Goal: Task Accomplishment & Management: Use online tool/utility

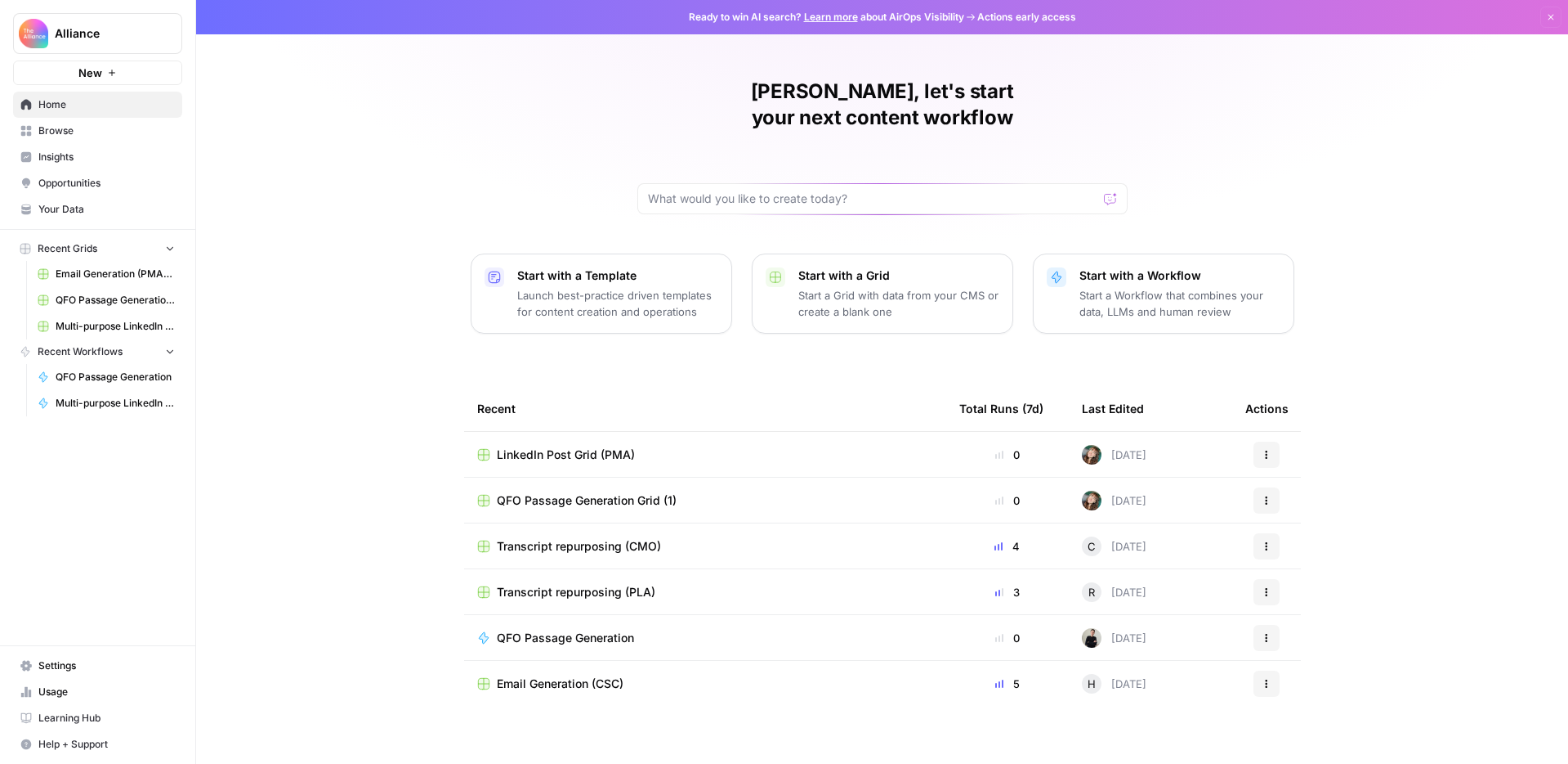
click at [565, 492] on span "QFO Passage Generation Grid (1)" at bounding box center [587, 500] width 180 height 16
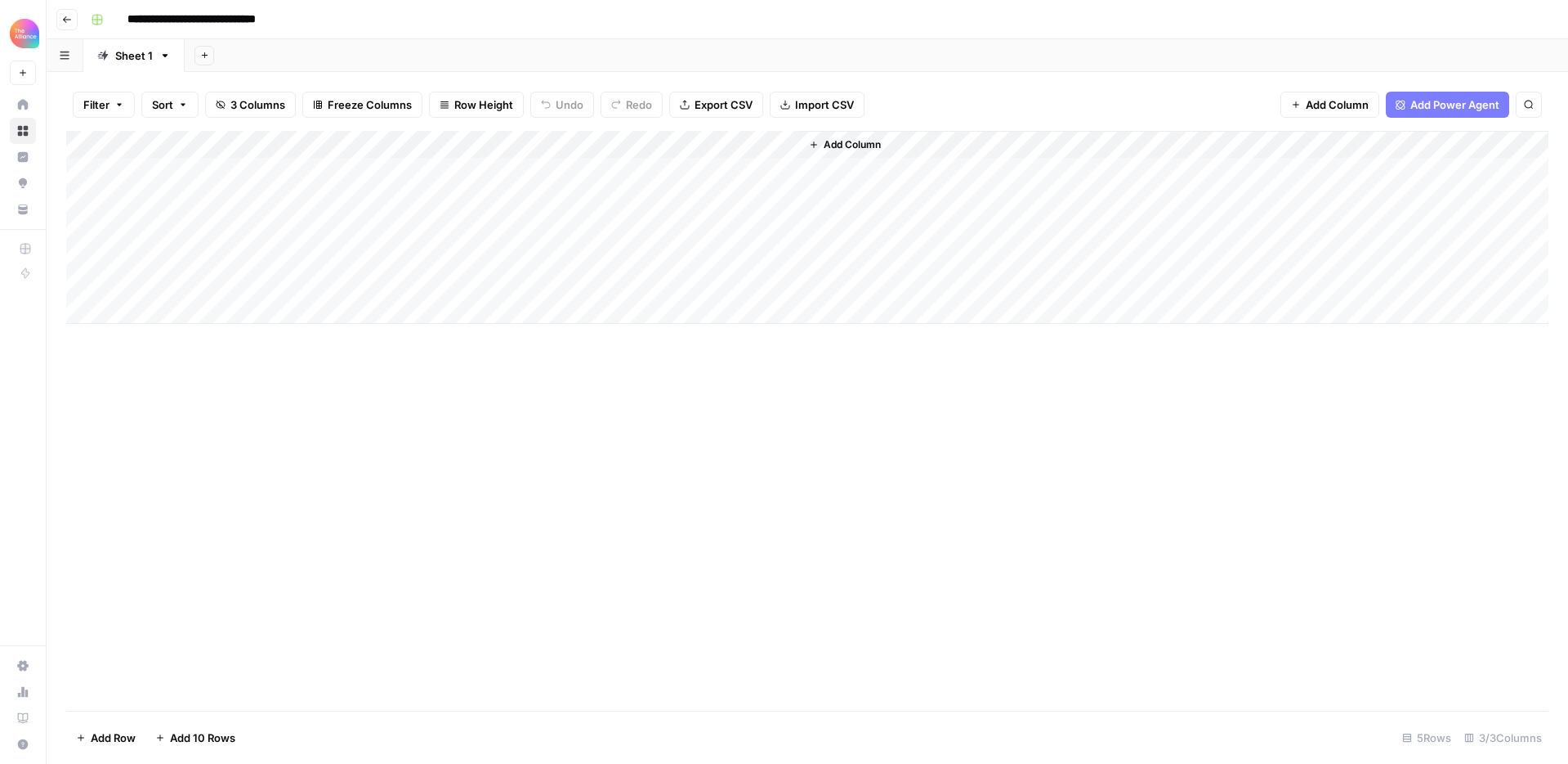
click at [765, 142] on div "Add Column" at bounding box center [806, 227] width 1482 height 193
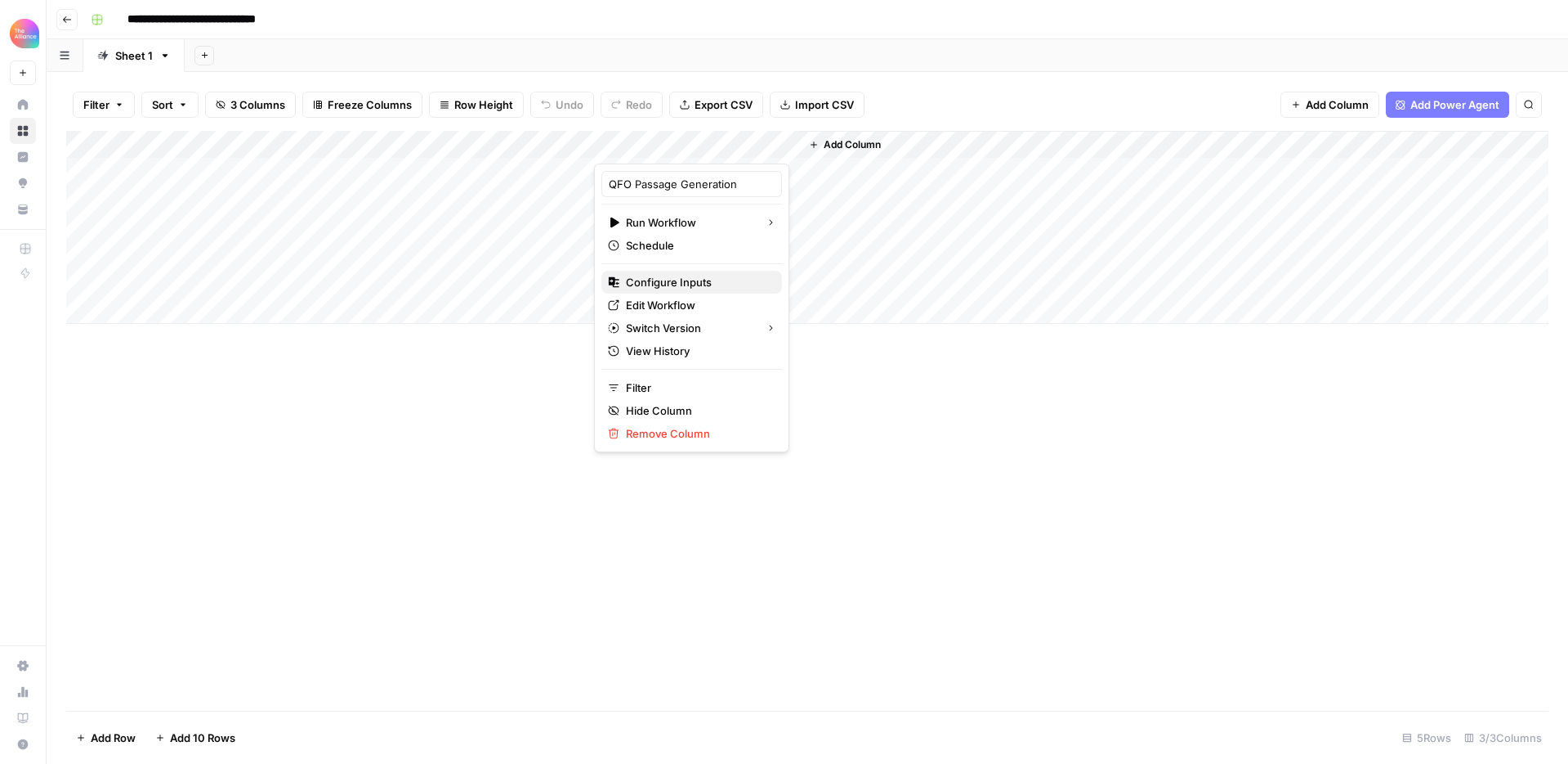
click at [712, 276] on span "Configure Inputs" at bounding box center [697, 282] width 143 height 16
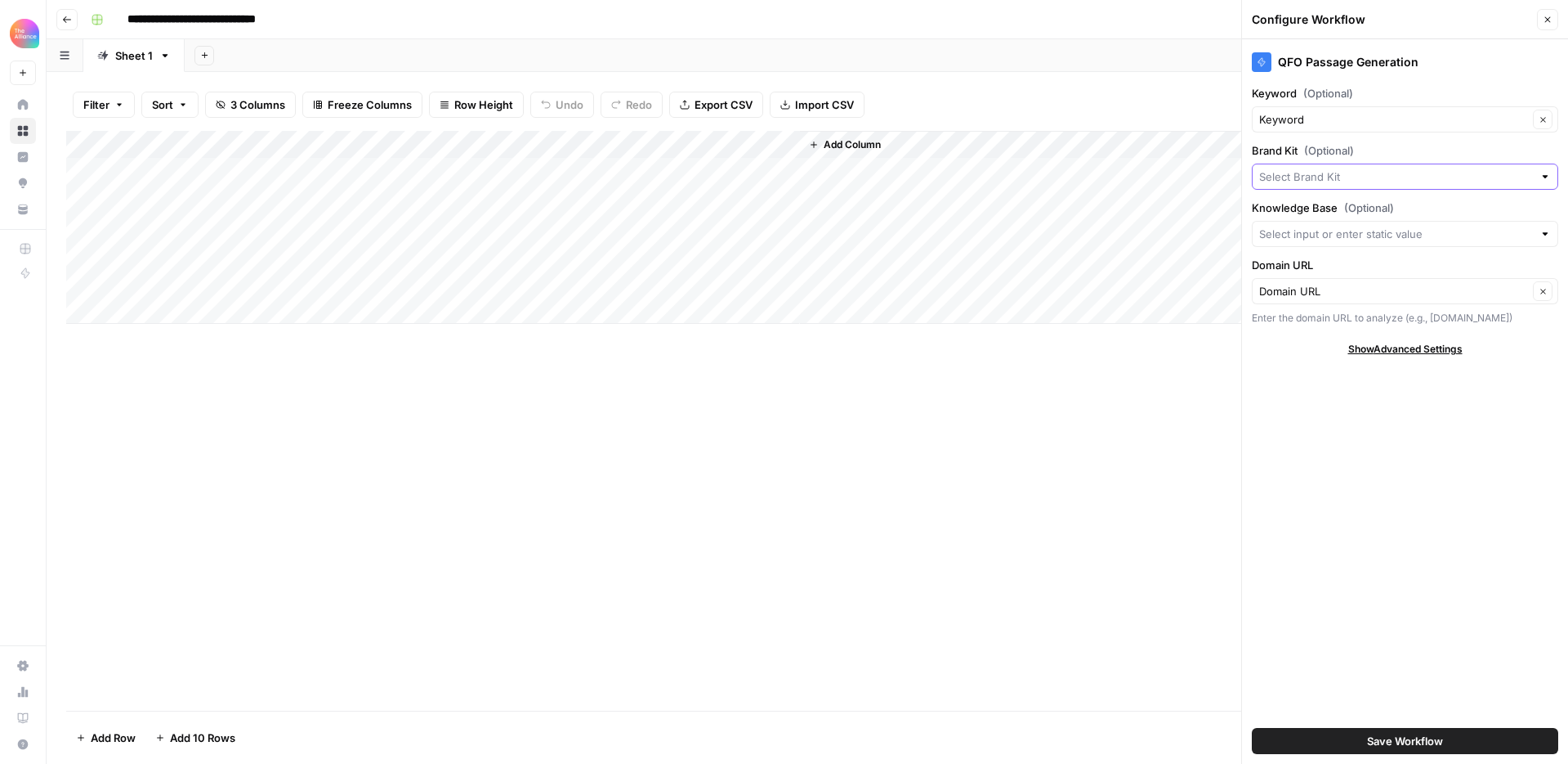
click at [1334, 176] on input "Brand Kit (Optional)" at bounding box center [1396, 177] width 273 height 16
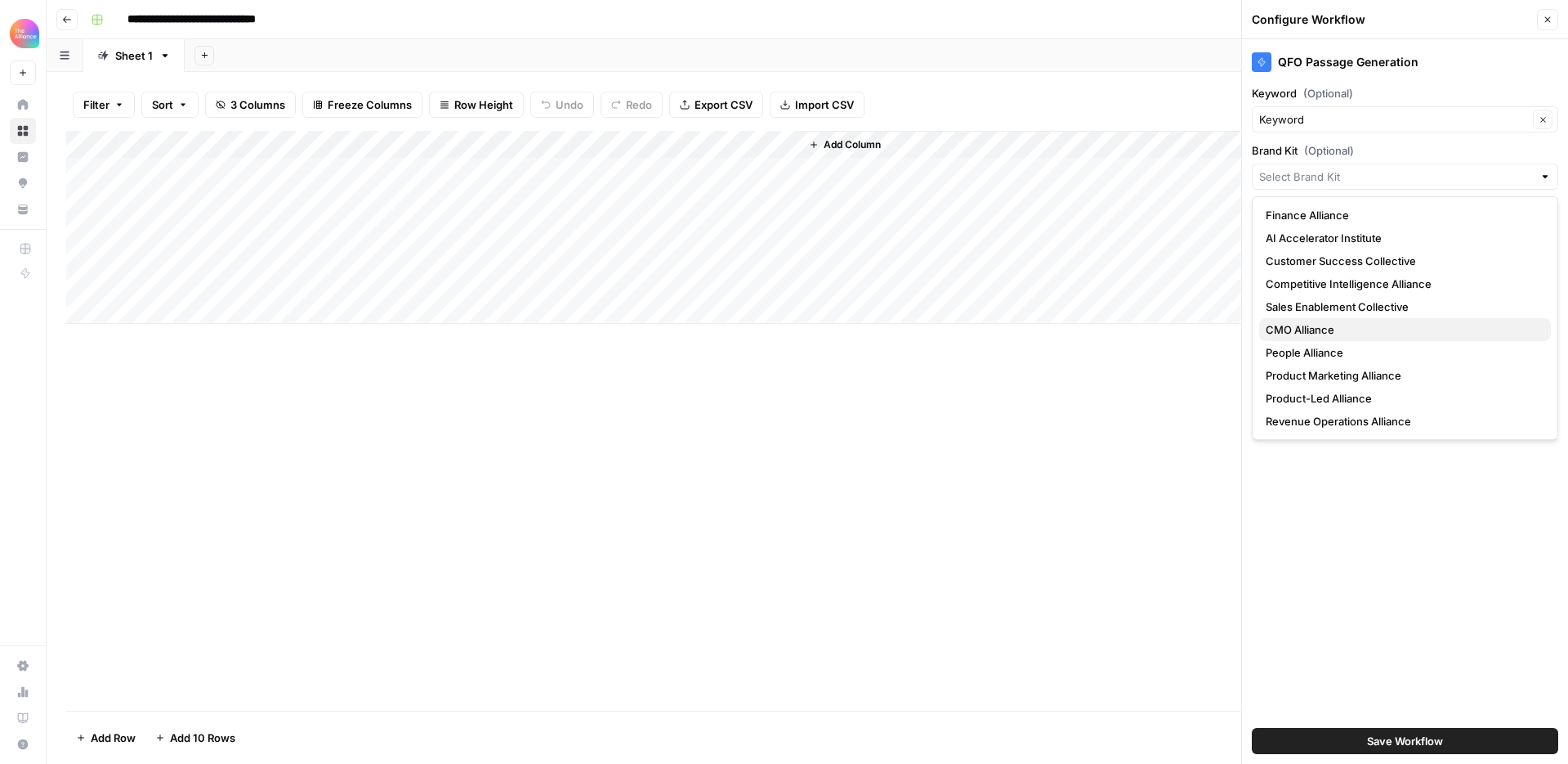
click at [1319, 333] on span "CMO Alliance" at bounding box center [1401, 330] width 272 height 16
type input "CMO Alliance"
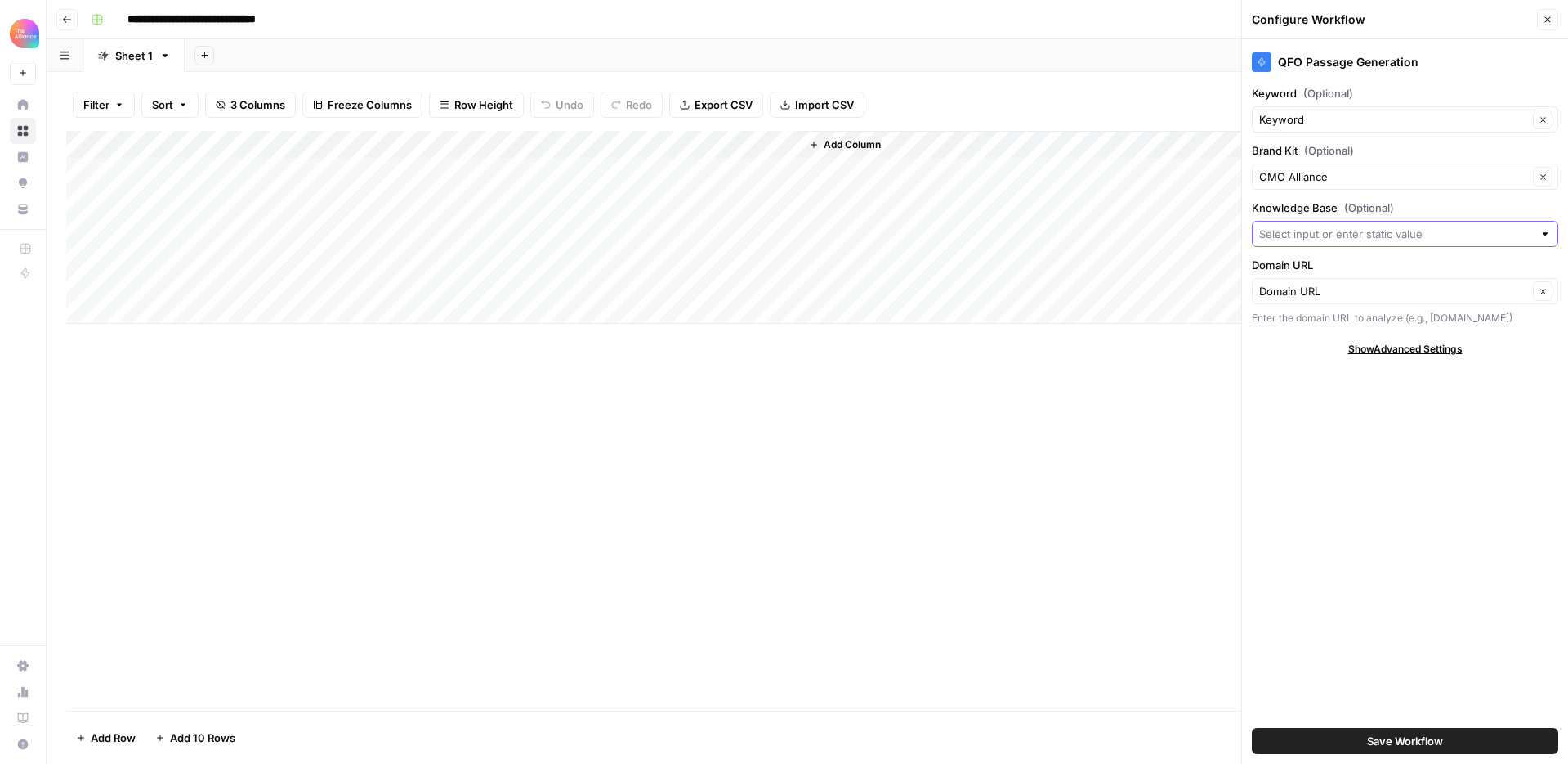
click at [1319, 237] on input "Knowledge Base (Optional)" at bounding box center [1396, 234] width 273 height 16
click at [1368, 641] on div "QFO Passage Generation Keyword (Optional) Keyword Clear Brand Kit (Optional) CM…" at bounding box center [1405, 400] width 326 height 724
click at [588, 531] on div "Add Column" at bounding box center [806, 420] width 1482 height 580
click at [1419, 741] on span "Save Workflow" at bounding box center [1405, 741] width 76 height 16
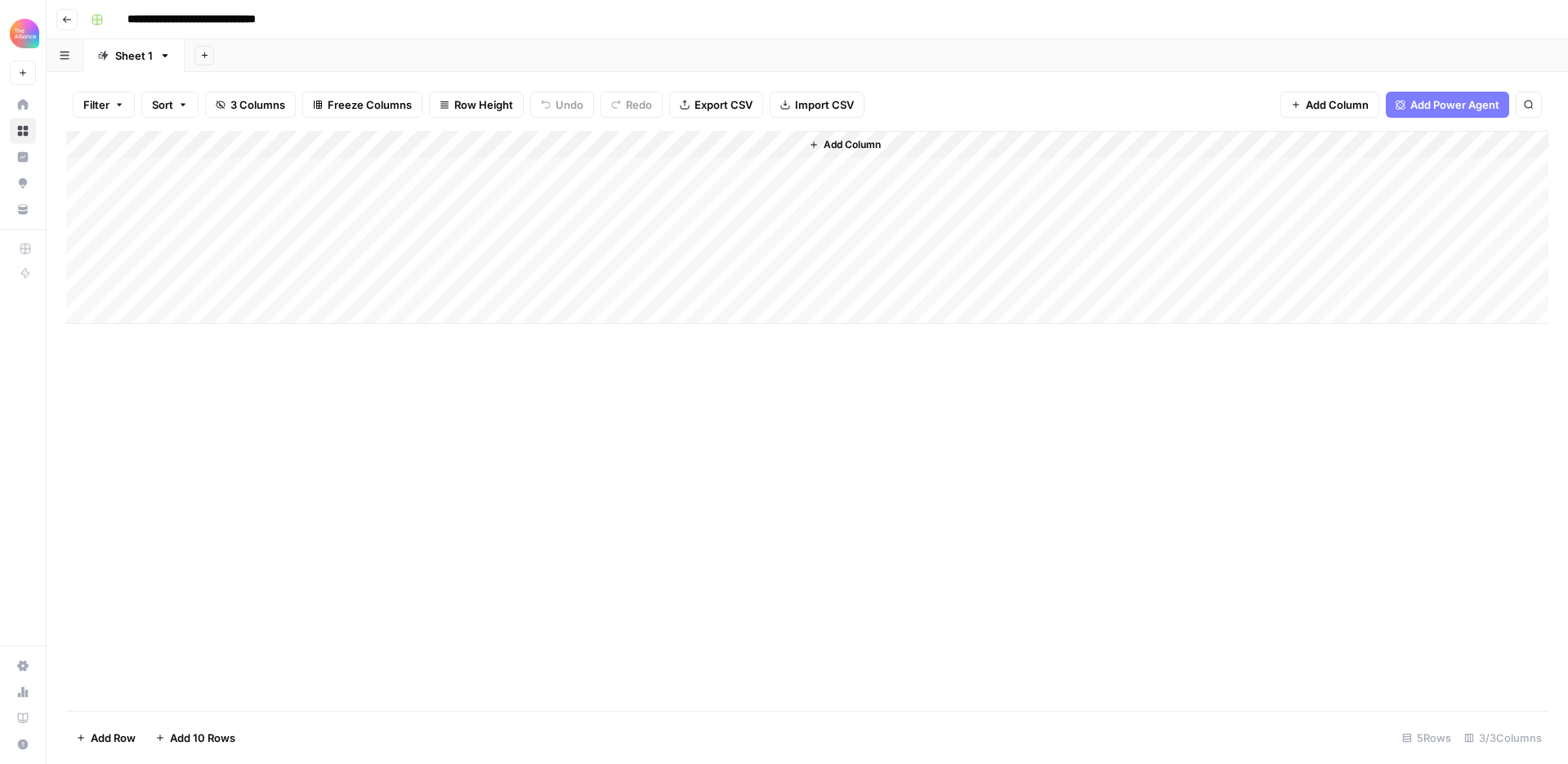
click at [761, 145] on div "Add Column" at bounding box center [806, 227] width 1482 height 193
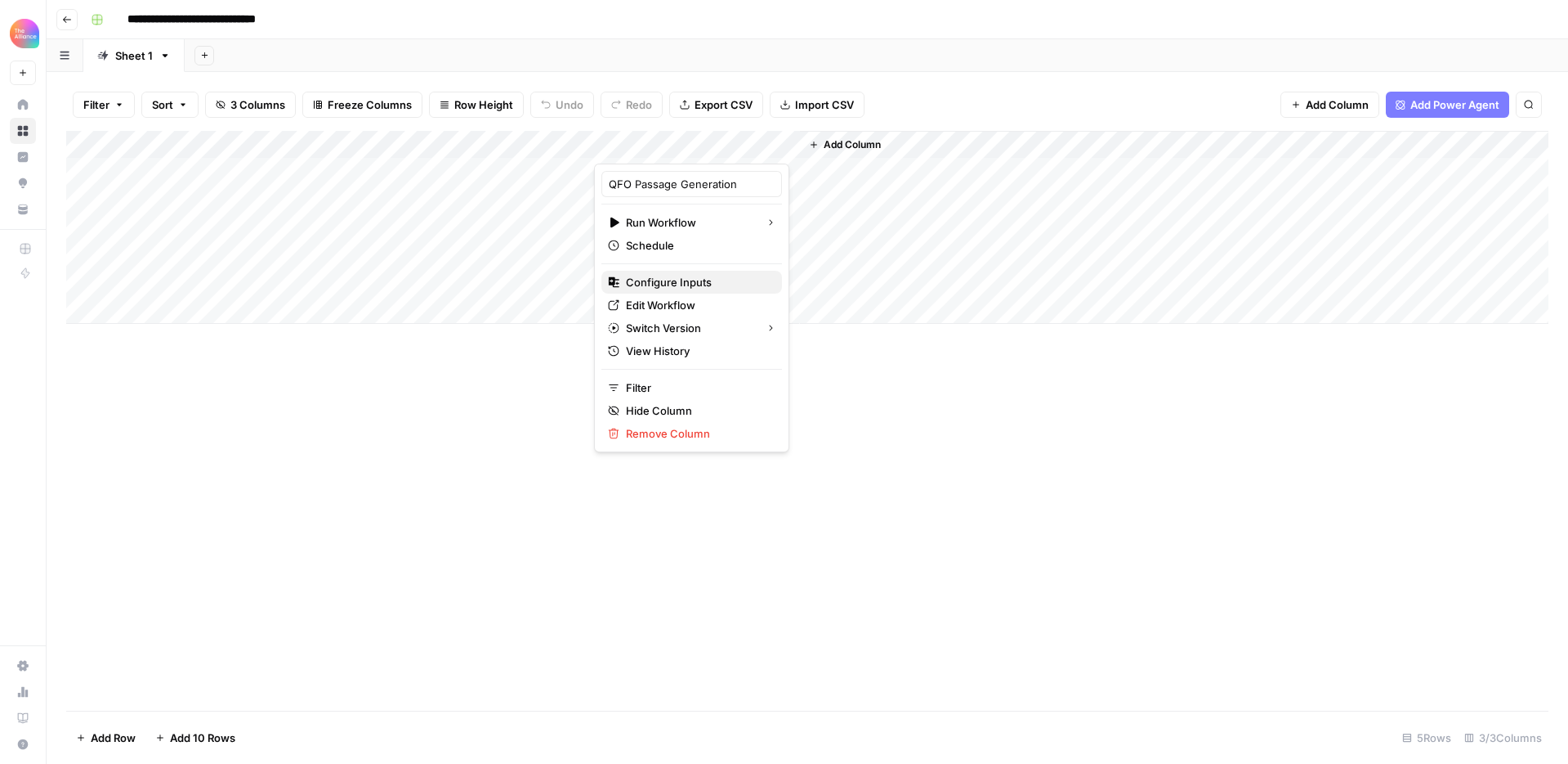
click at [702, 286] on span "Configure Inputs" at bounding box center [697, 282] width 143 height 16
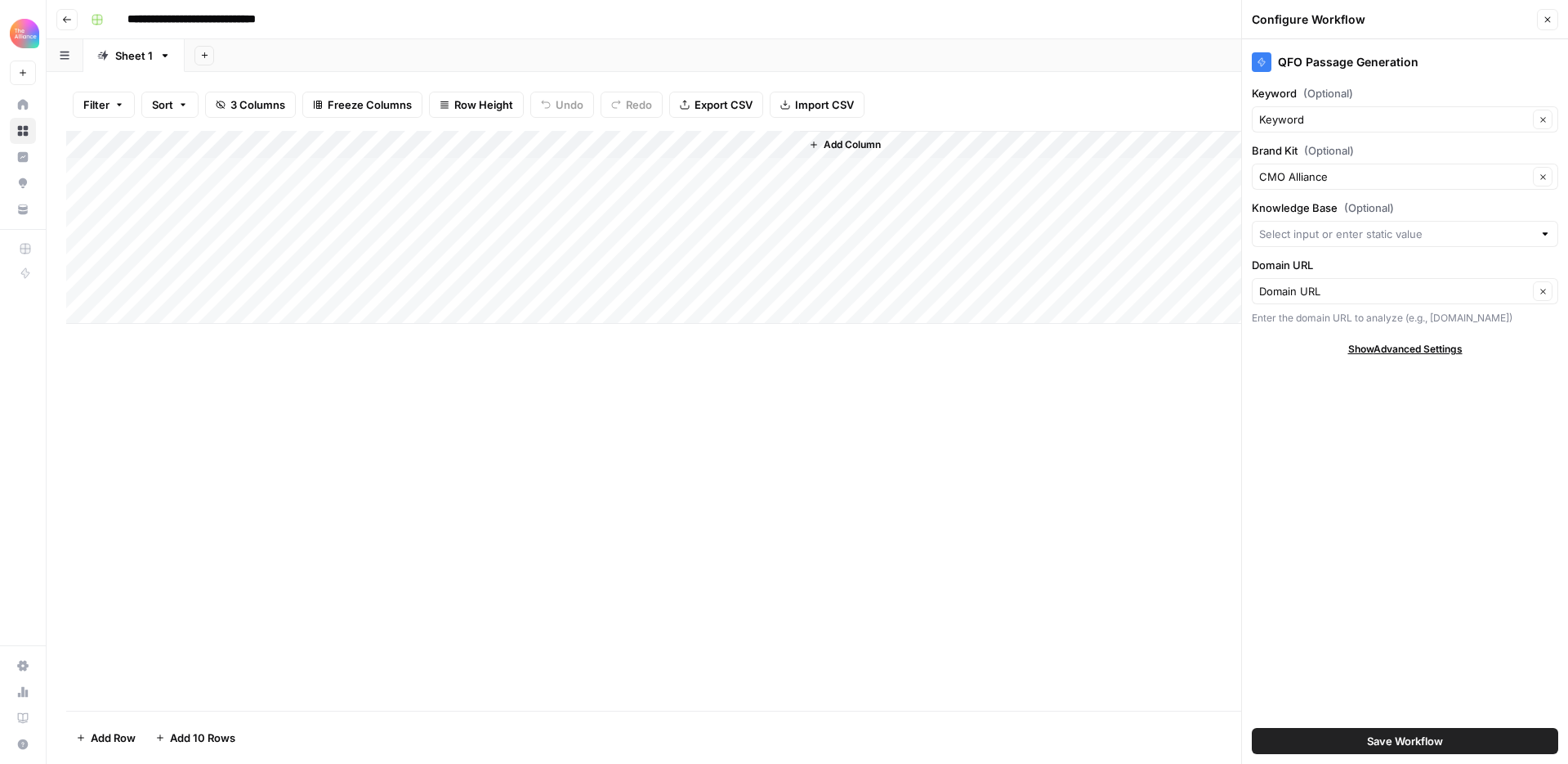
click at [1348, 223] on div at bounding box center [1404, 234] width 306 height 26
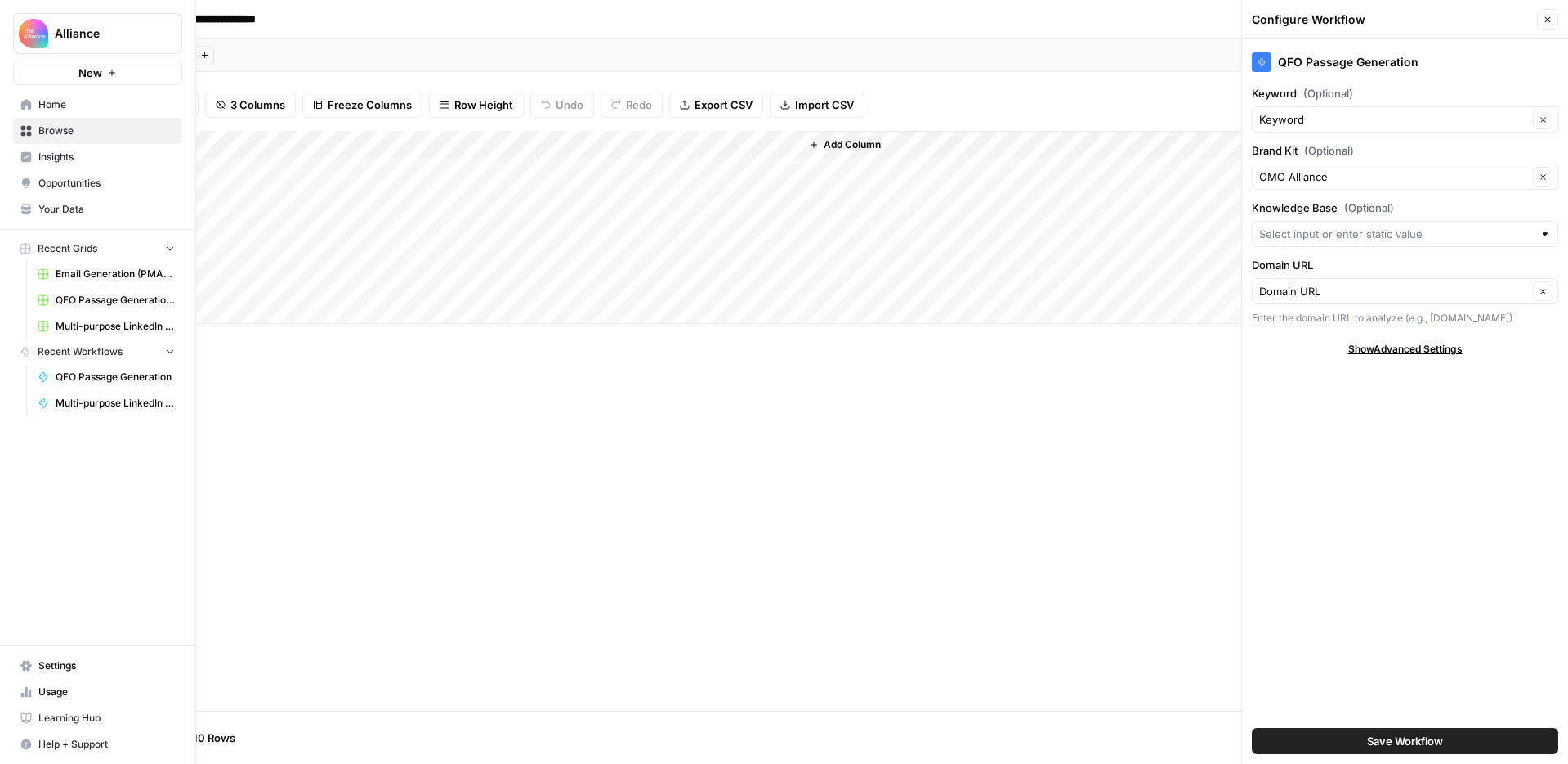
click at [47, 103] on span "Home" at bounding box center [106, 104] width 137 height 15
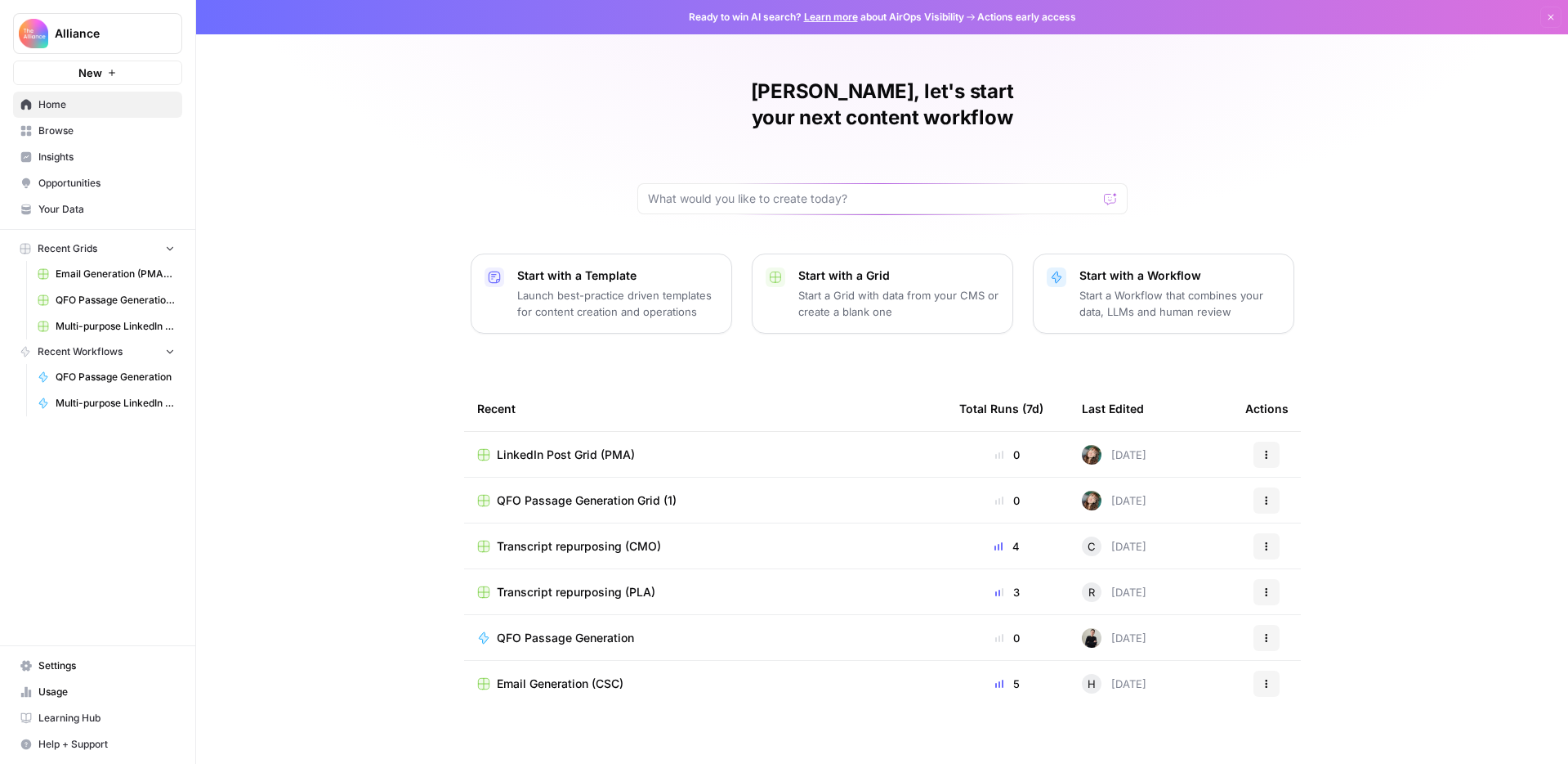
click at [77, 663] on span "Settings" at bounding box center [106, 665] width 137 height 15
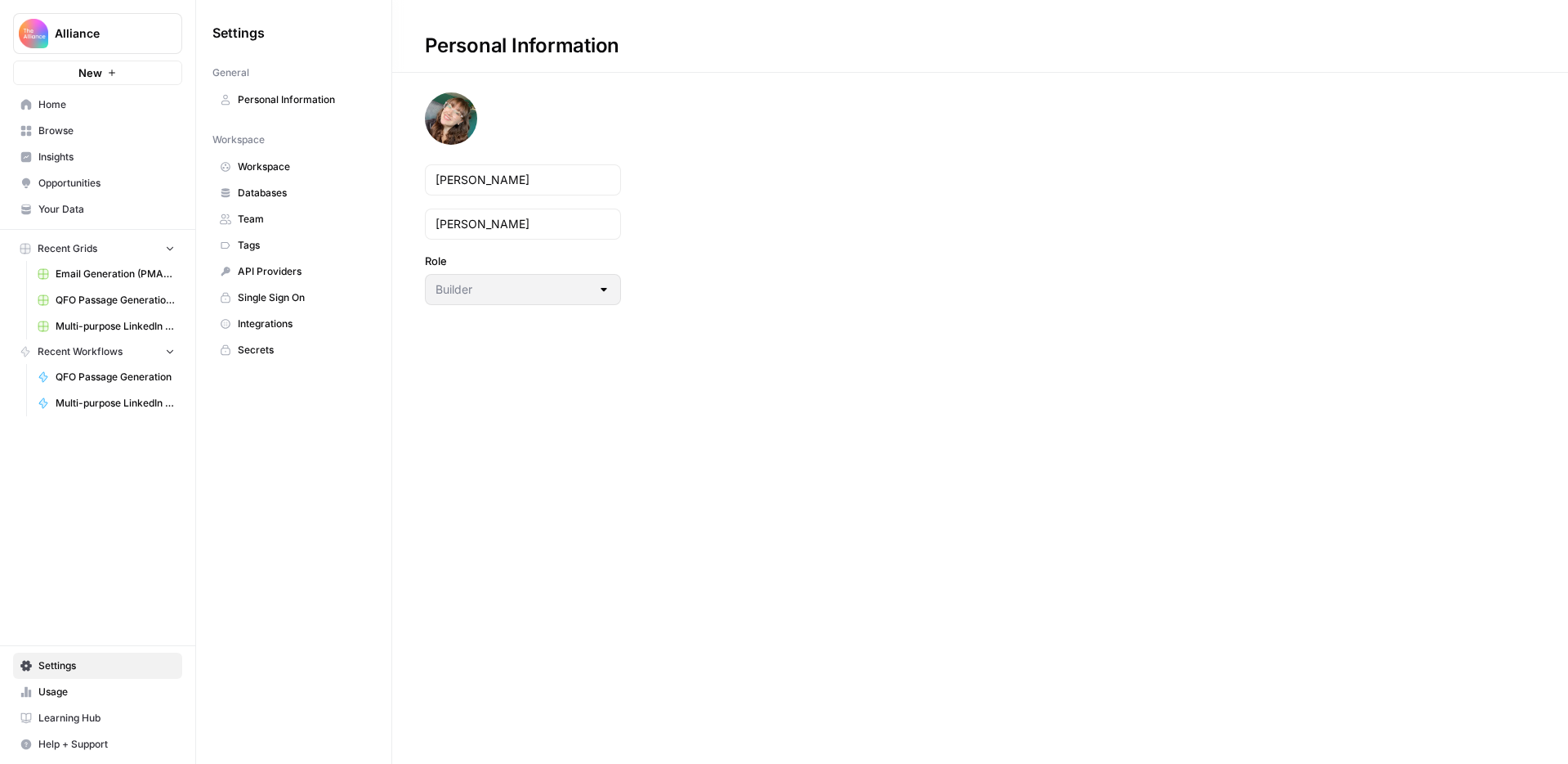
click at [267, 160] on span "Workspace" at bounding box center [302, 167] width 130 height 15
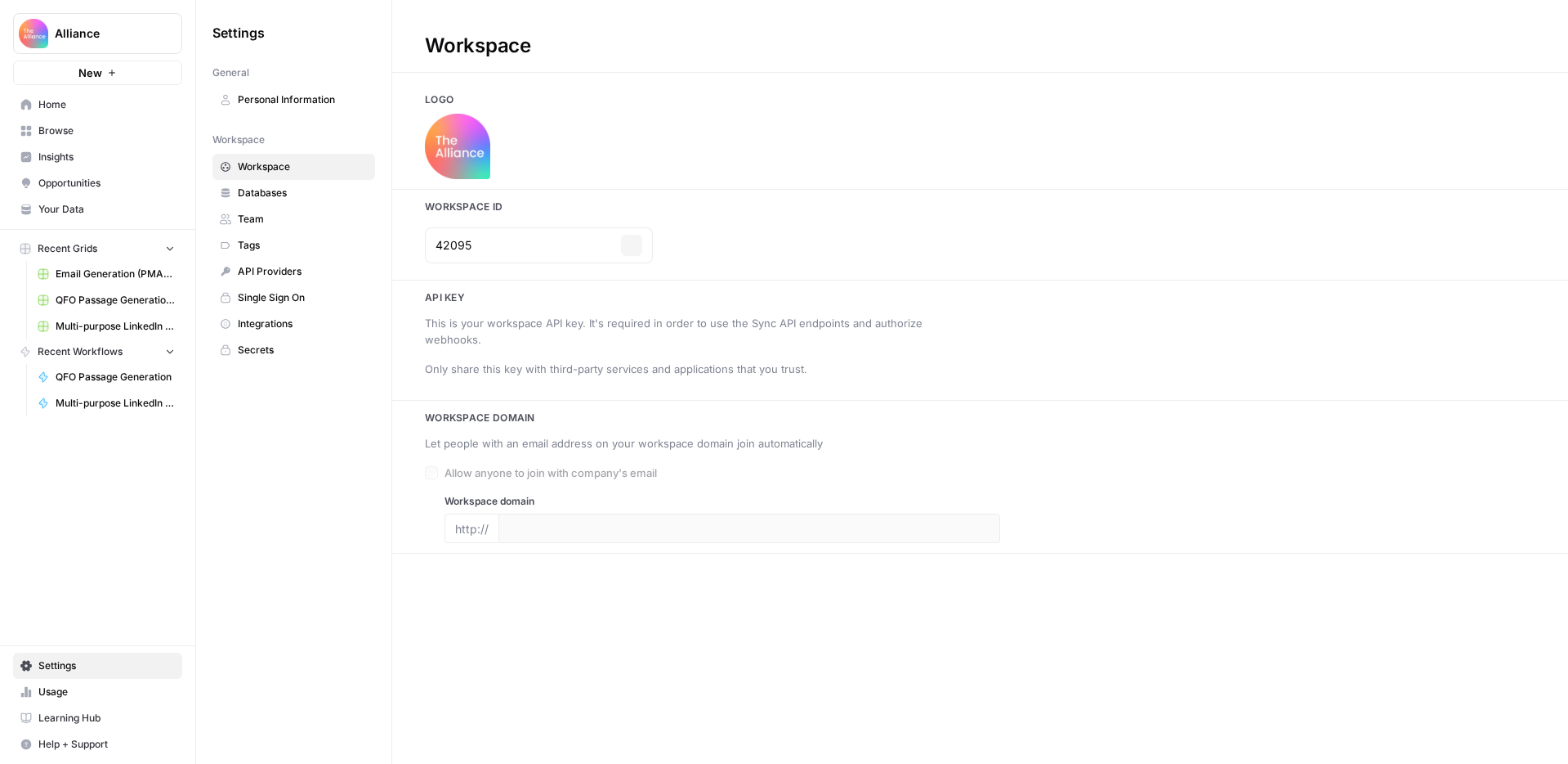
type input "www.productmarketingalliance.com"
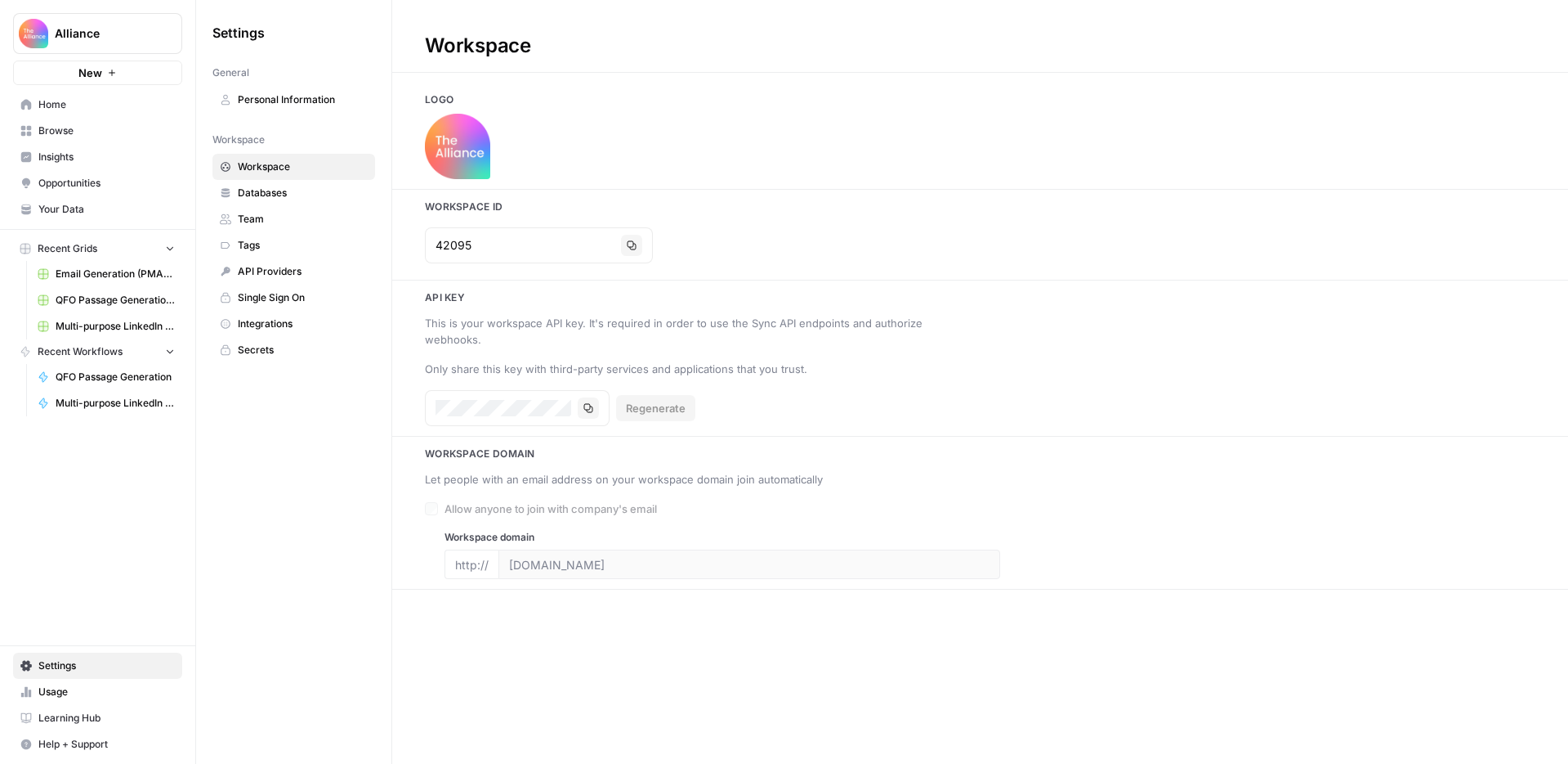
click at [273, 194] on span "Databases" at bounding box center [302, 193] width 130 height 15
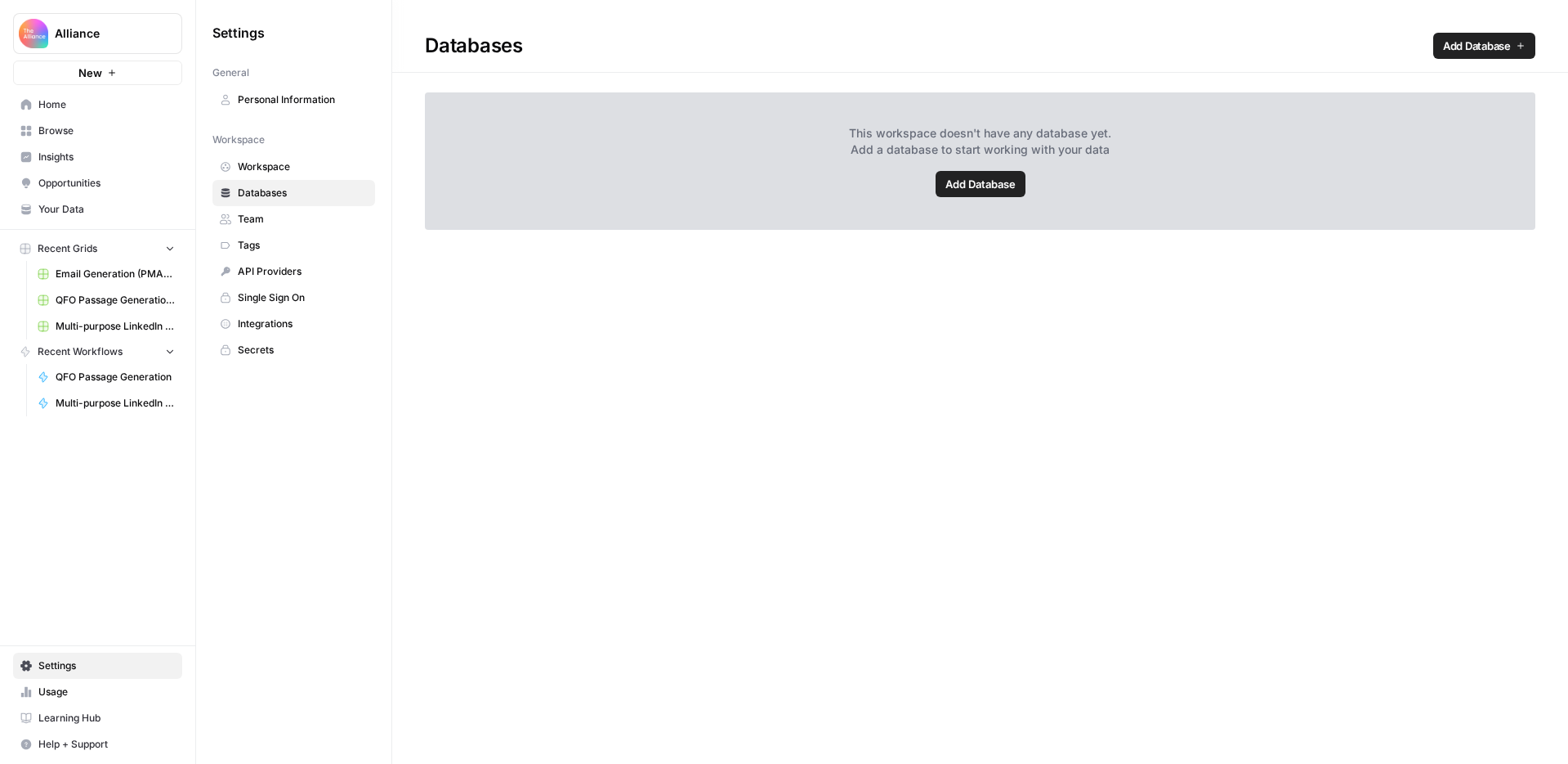
click at [272, 220] on span "Team" at bounding box center [302, 219] width 130 height 15
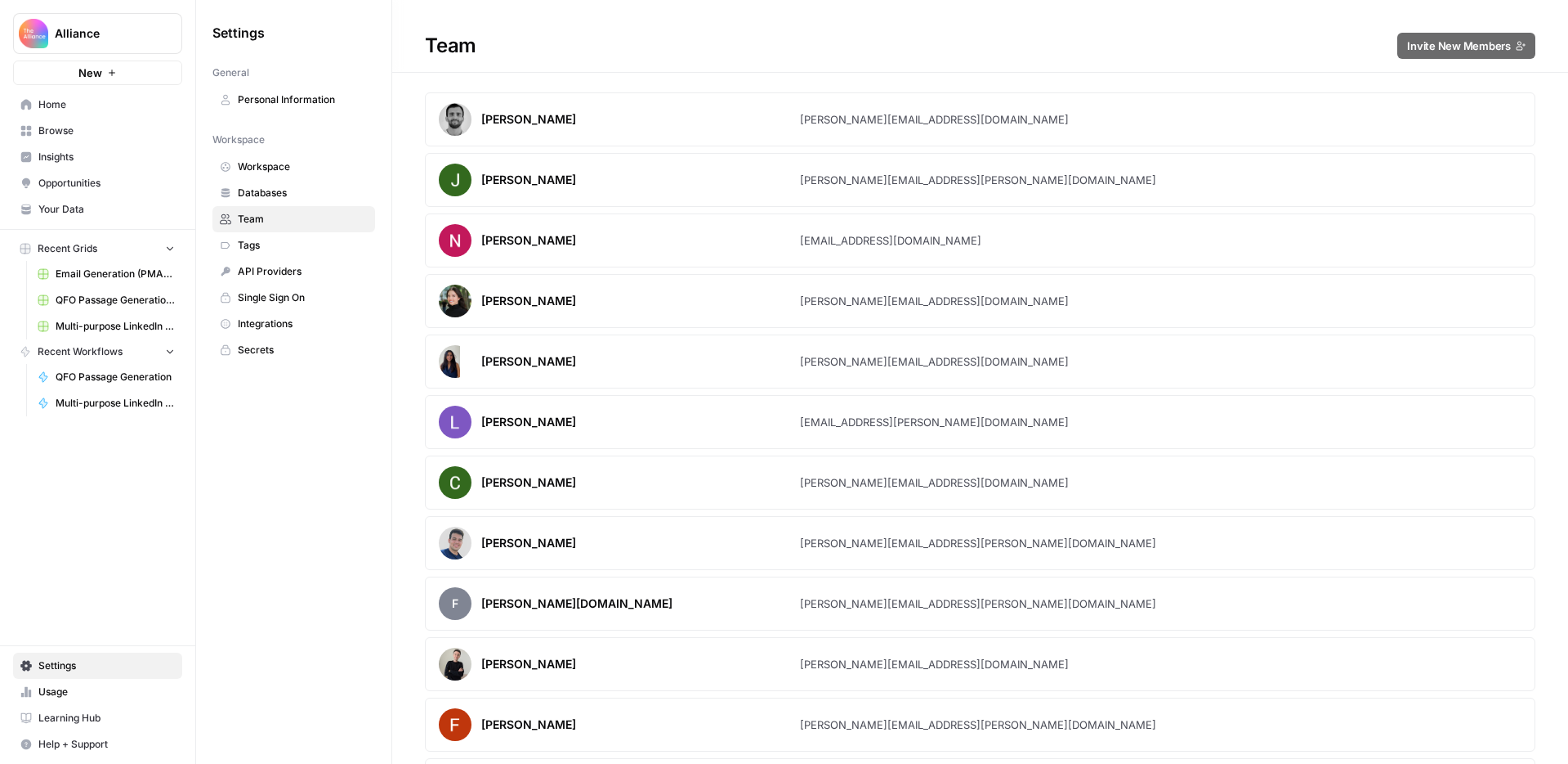
click at [269, 245] on span "Tags" at bounding box center [302, 245] width 130 height 15
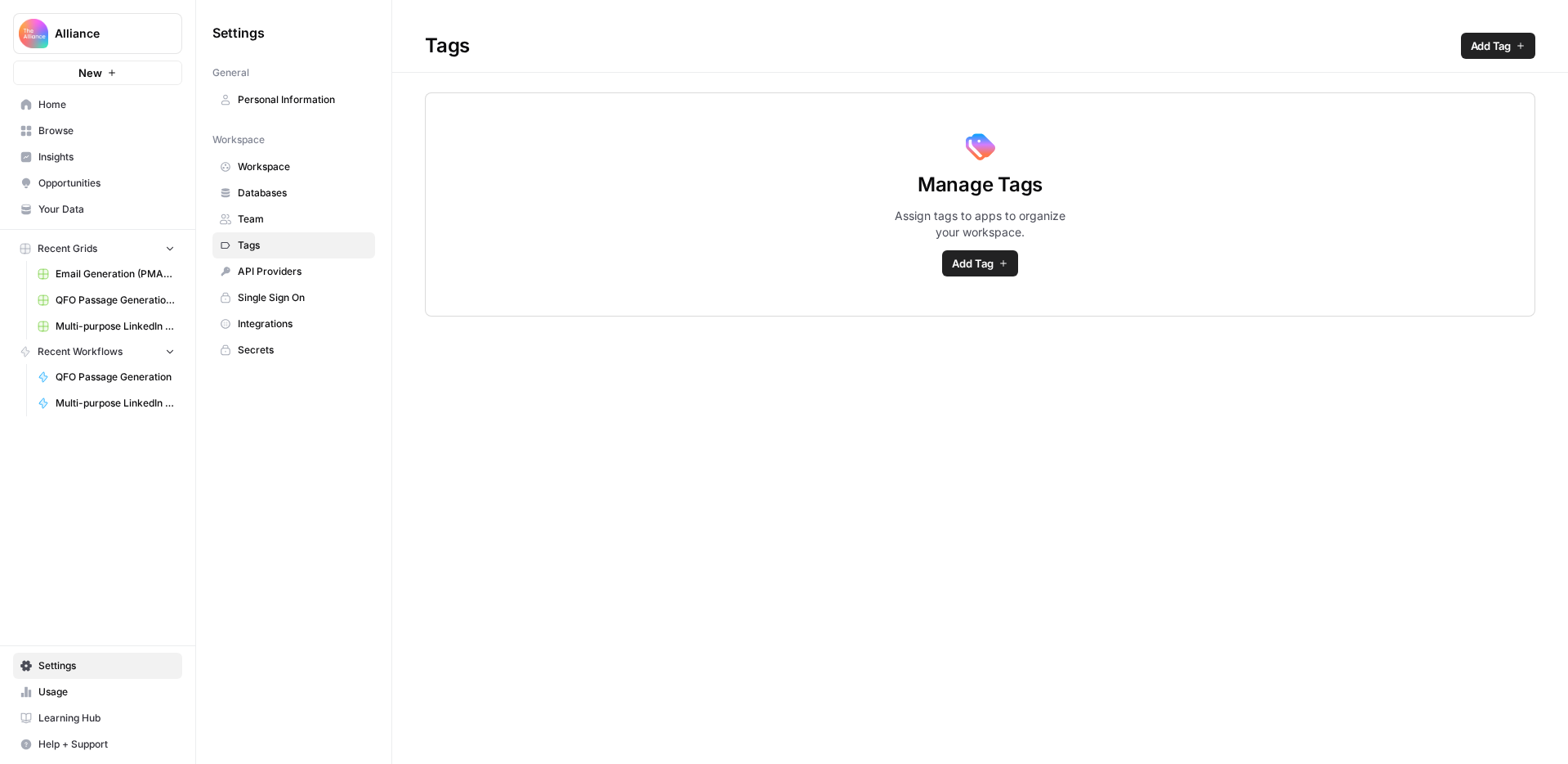
click at [270, 273] on span "API Providers" at bounding box center [302, 271] width 130 height 15
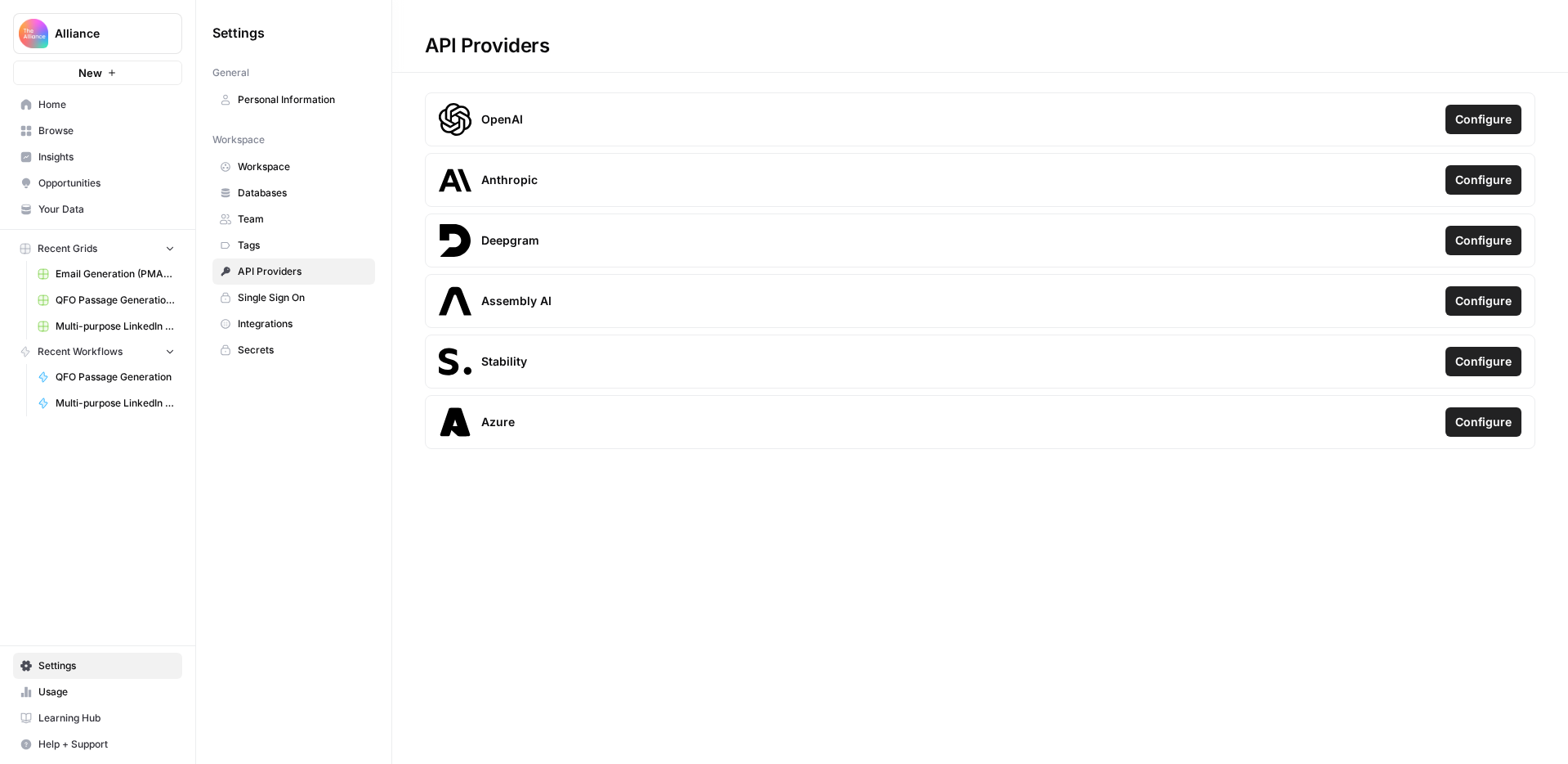
click at [271, 300] on span "Single Sign On" at bounding box center [302, 298] width 130 height 15
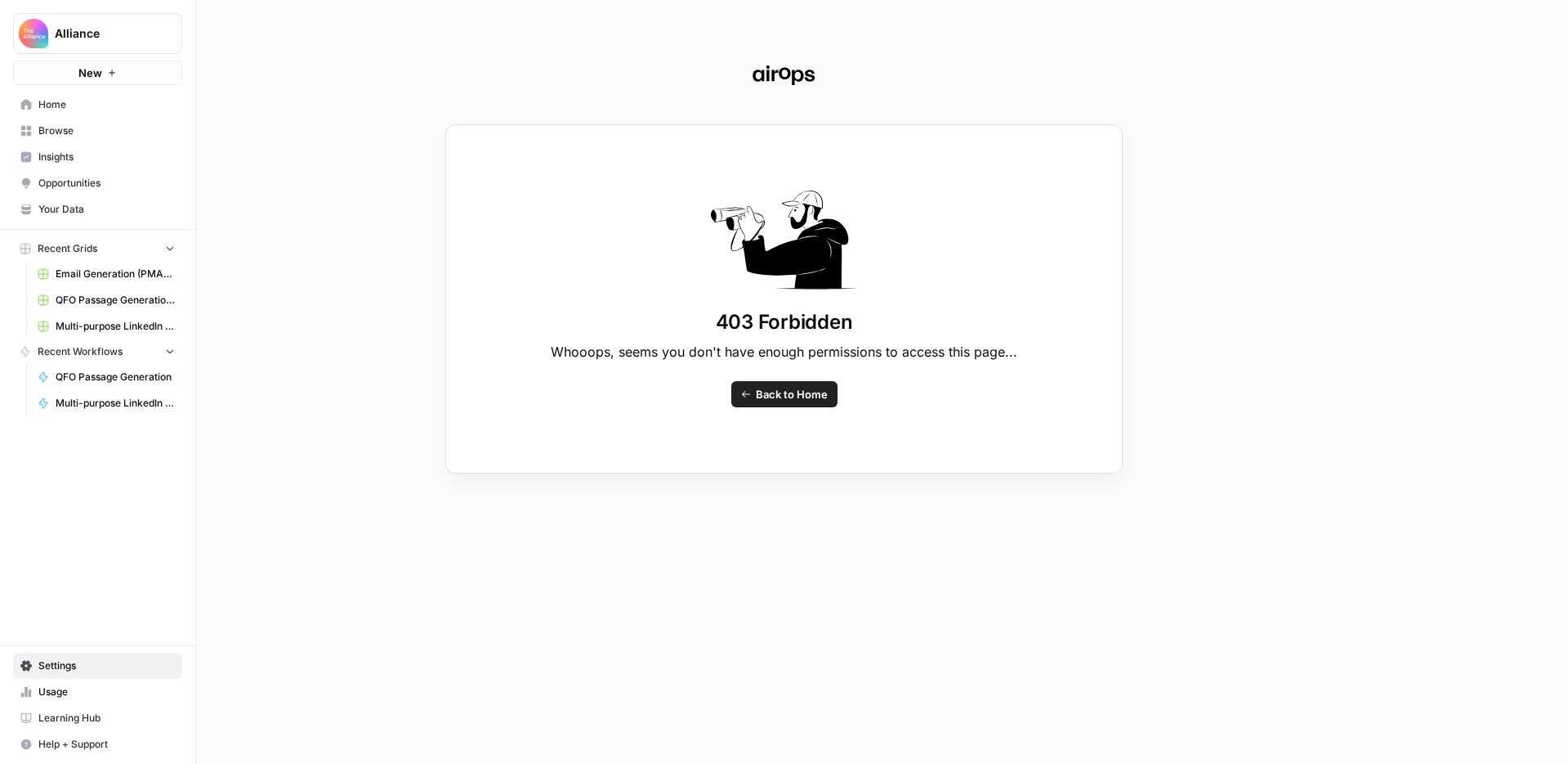
click at [79, 190] on div "403 Forbidden Whooops, seems you don't have enough permissions to access this p…" at bounding box center [784, 382] width 1568 height 764
click at [50, 155] on div "403 Forbidden Whooops, seems you don't have enough permissions to access this p…" at bounding box center [784, 382] width 1568 height 764
click at [47, 137] on div "403 Forbidden Whooops, seems you don't have enough permissions to access this p…" at bounding box center [784, 382] width 1568 height 764
click at [43, 111] on div "403 Forbidden Whooops, seems you don't have enough permissions to access this p…" at bounding box center [784, 382] width 1568 height 764
click at [757, 392] on span "Back to Home" at bounding box center [791, 393] width 72 height 16
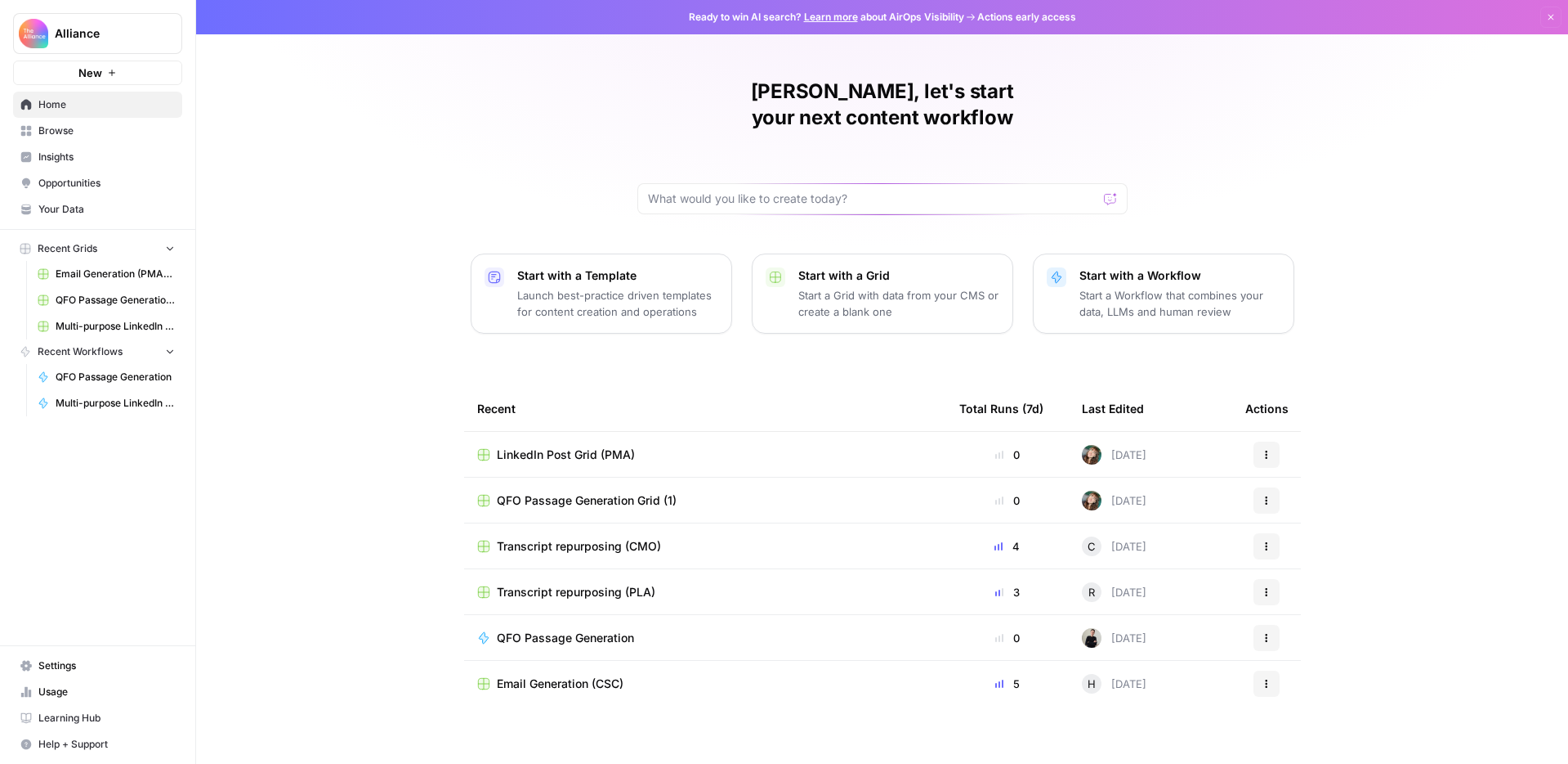
click at [95, 207] on span "Your Data" at bounding box center [106, 209] width 137 height 15
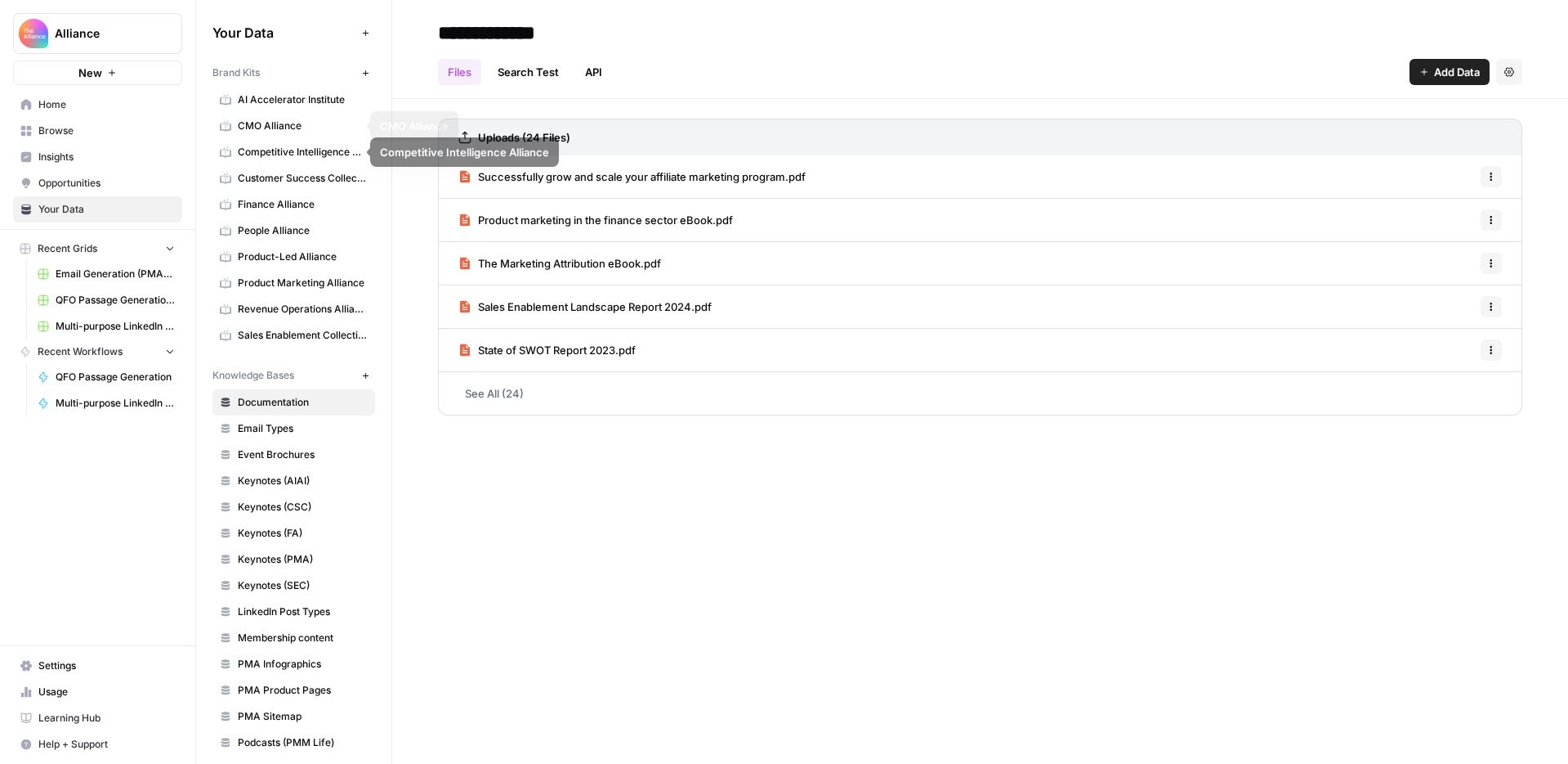
click at [283, 123] on span "CMO Alliance" at bounding box center [302, 126] width 130 height 15
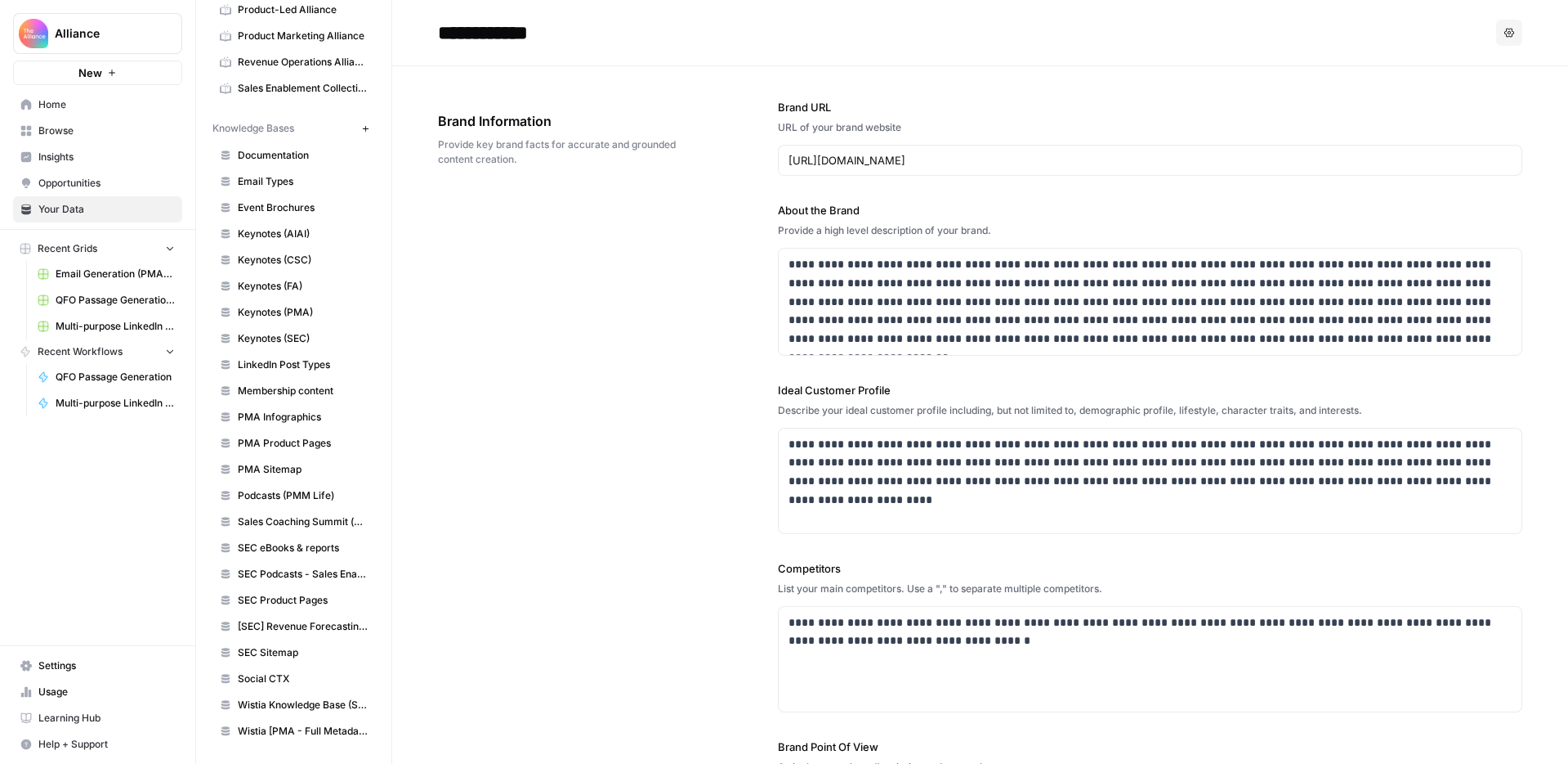
scroll to position [244, 0]
click at [361, 133] on icon "button" at bounding box center [365, 132] width 9 height 9
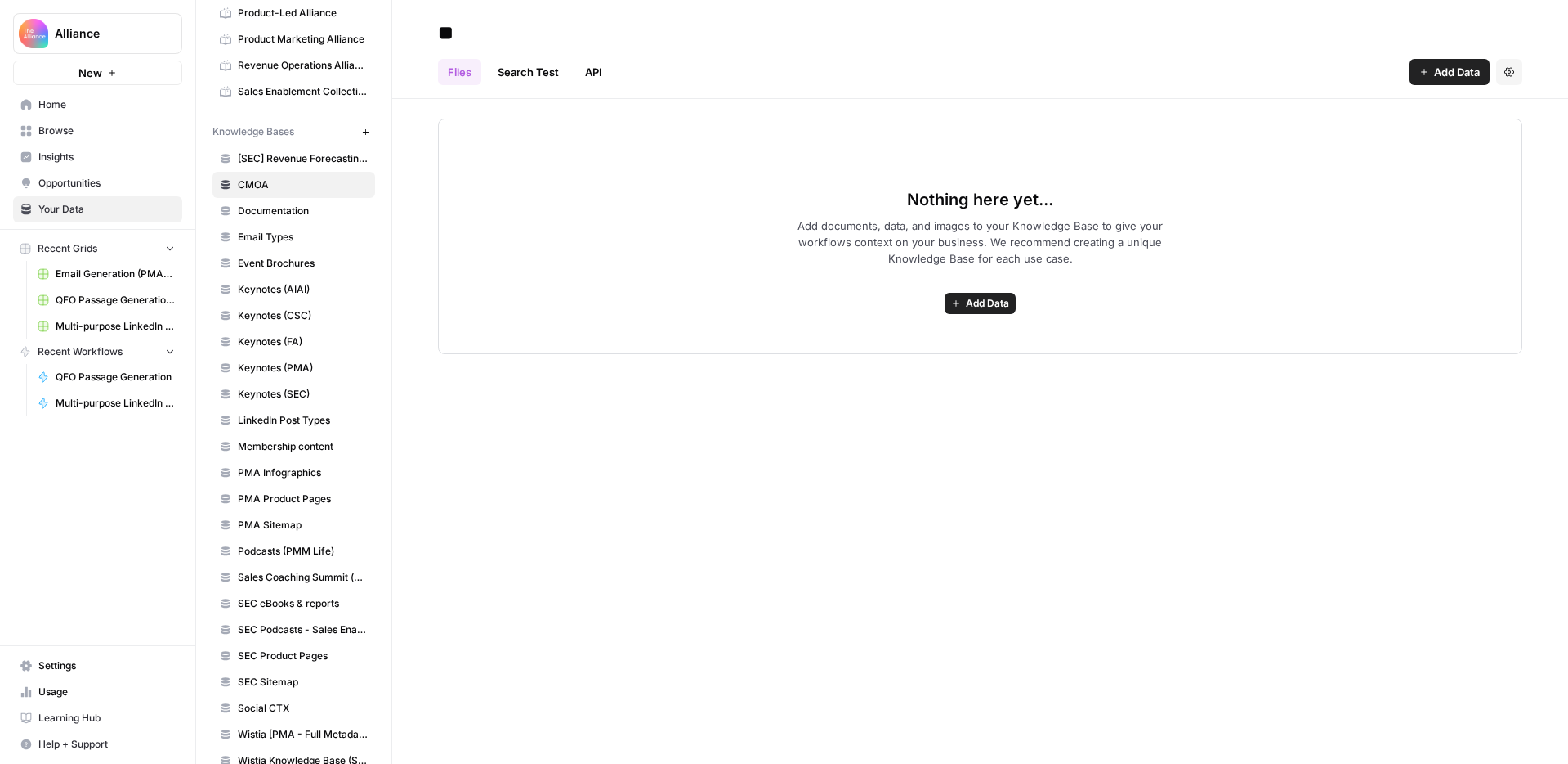
type input "*"
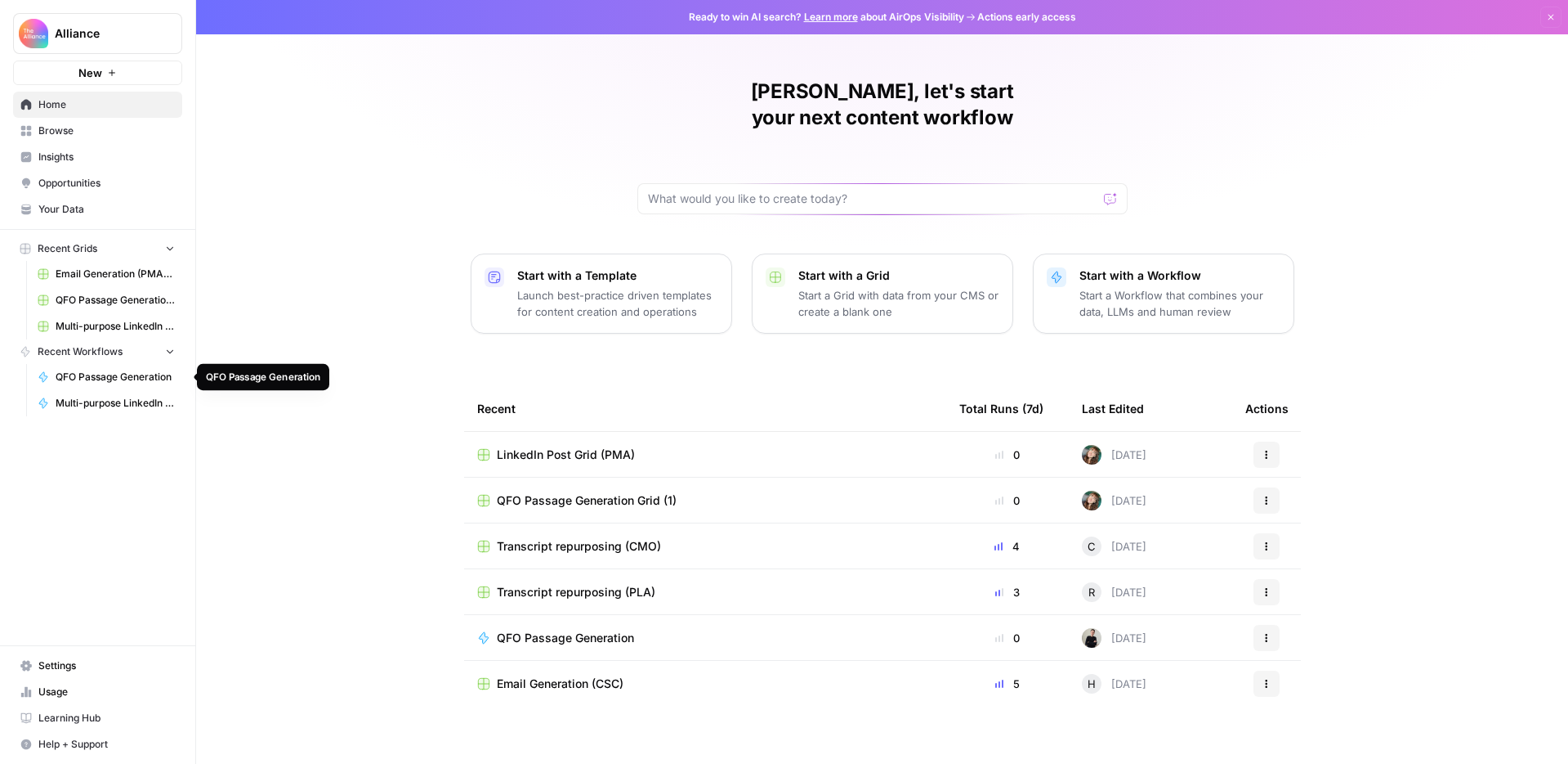
click at [110, 378] on span "QFO Passage Generation" at bounding box center [116, 377] width 120 height 15
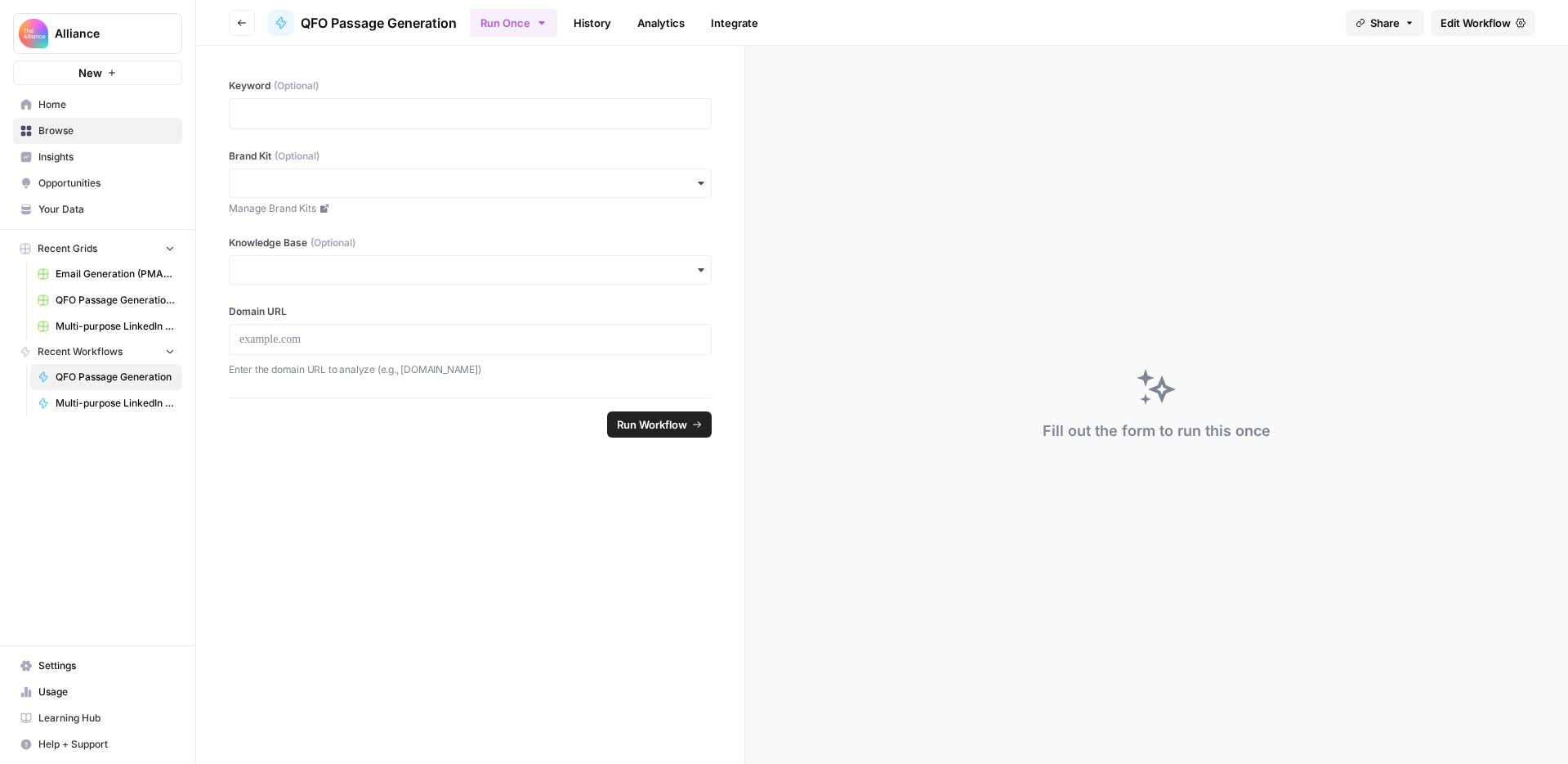
click at [485, 260] on div "button" at bounding box center [470, 269] width 483 height 29
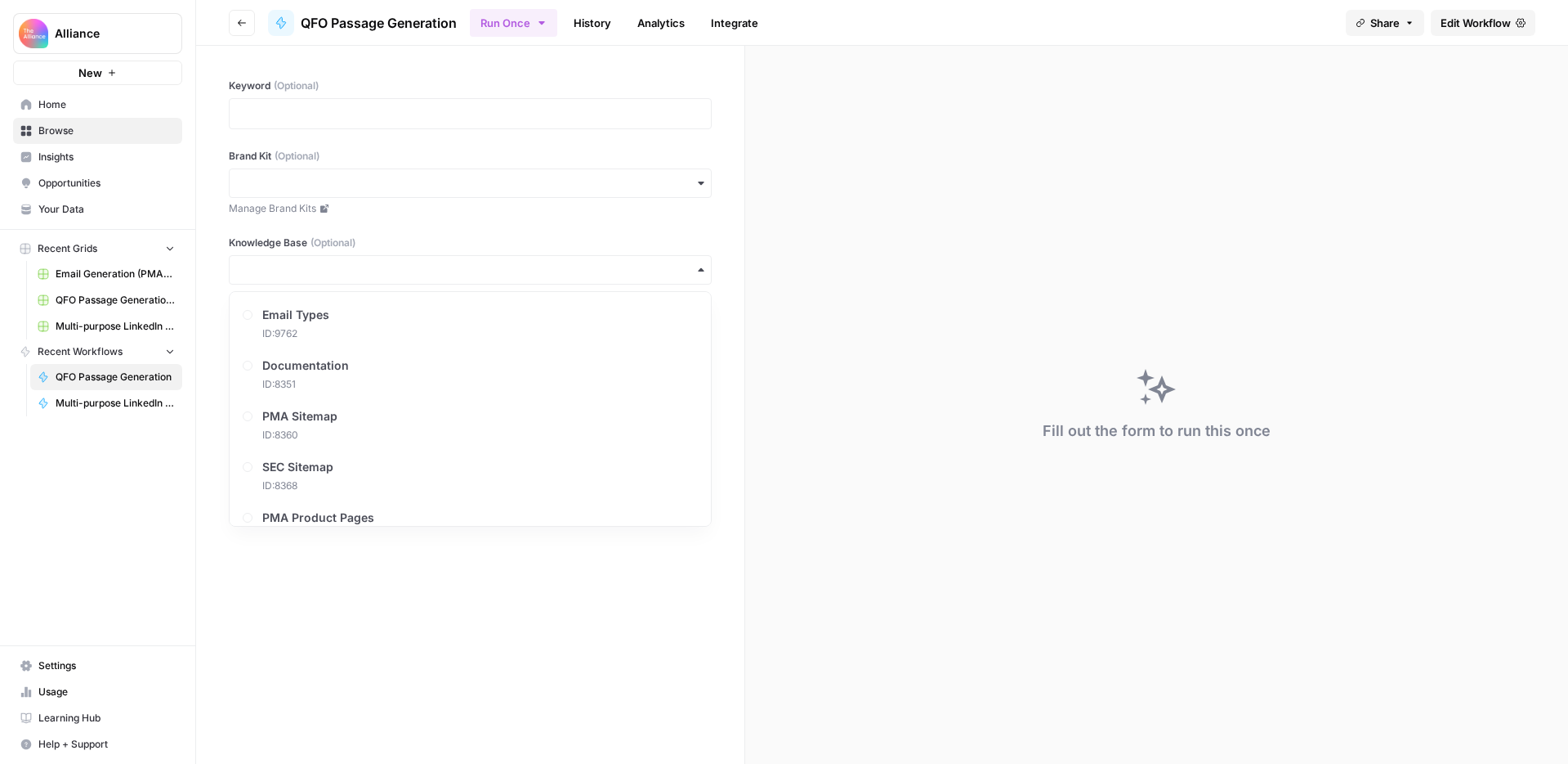
click at [214, 336] on div "Keyword (Optional) Brand Kit (Optional) Manage Brand Kits Knowledge Base (Optio…" at bounding box center [470, 222] width 548 height 352
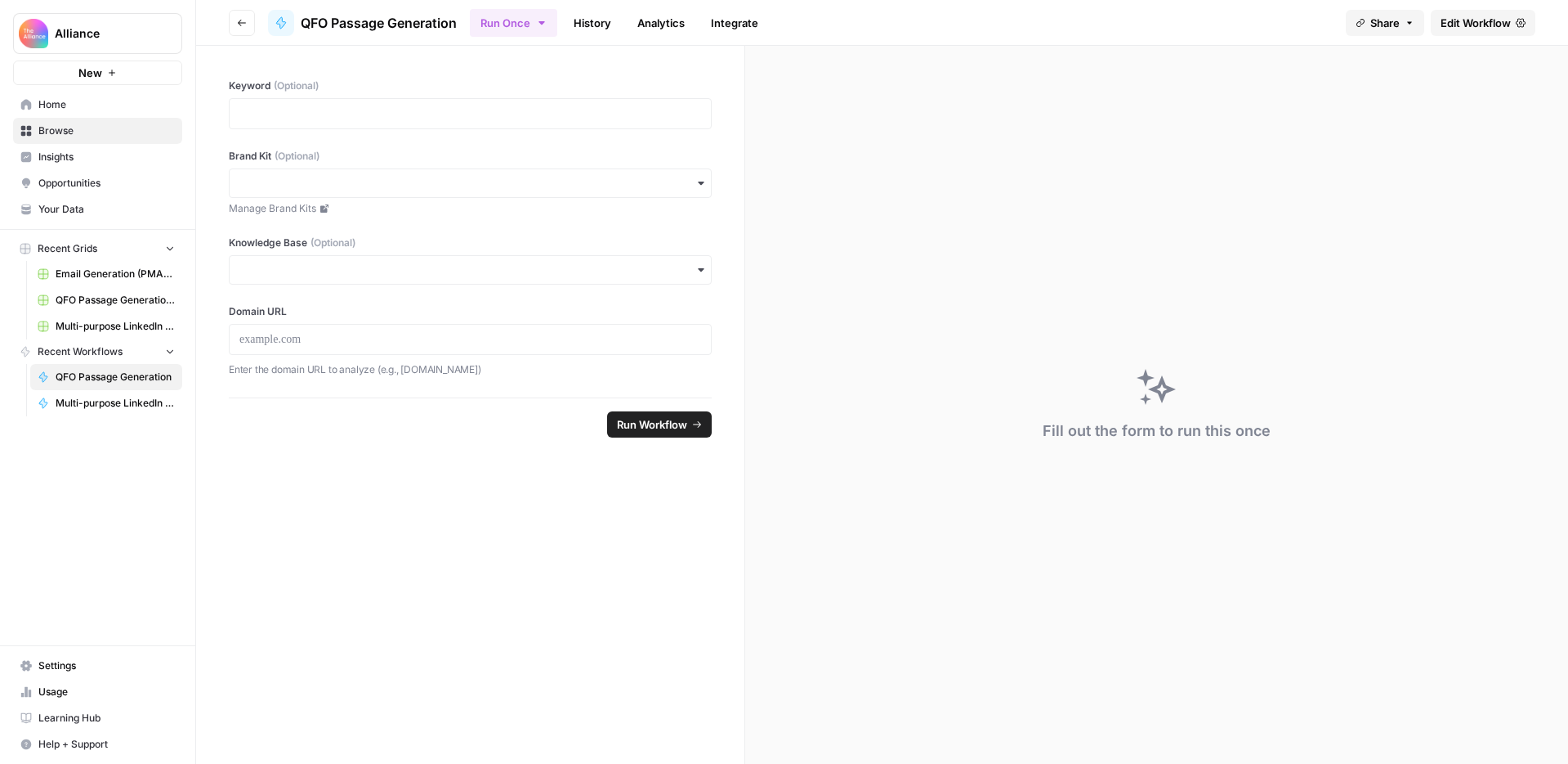
click at [61, 98] on span "Home" at bounding box center [106, 104] width 137 height 15
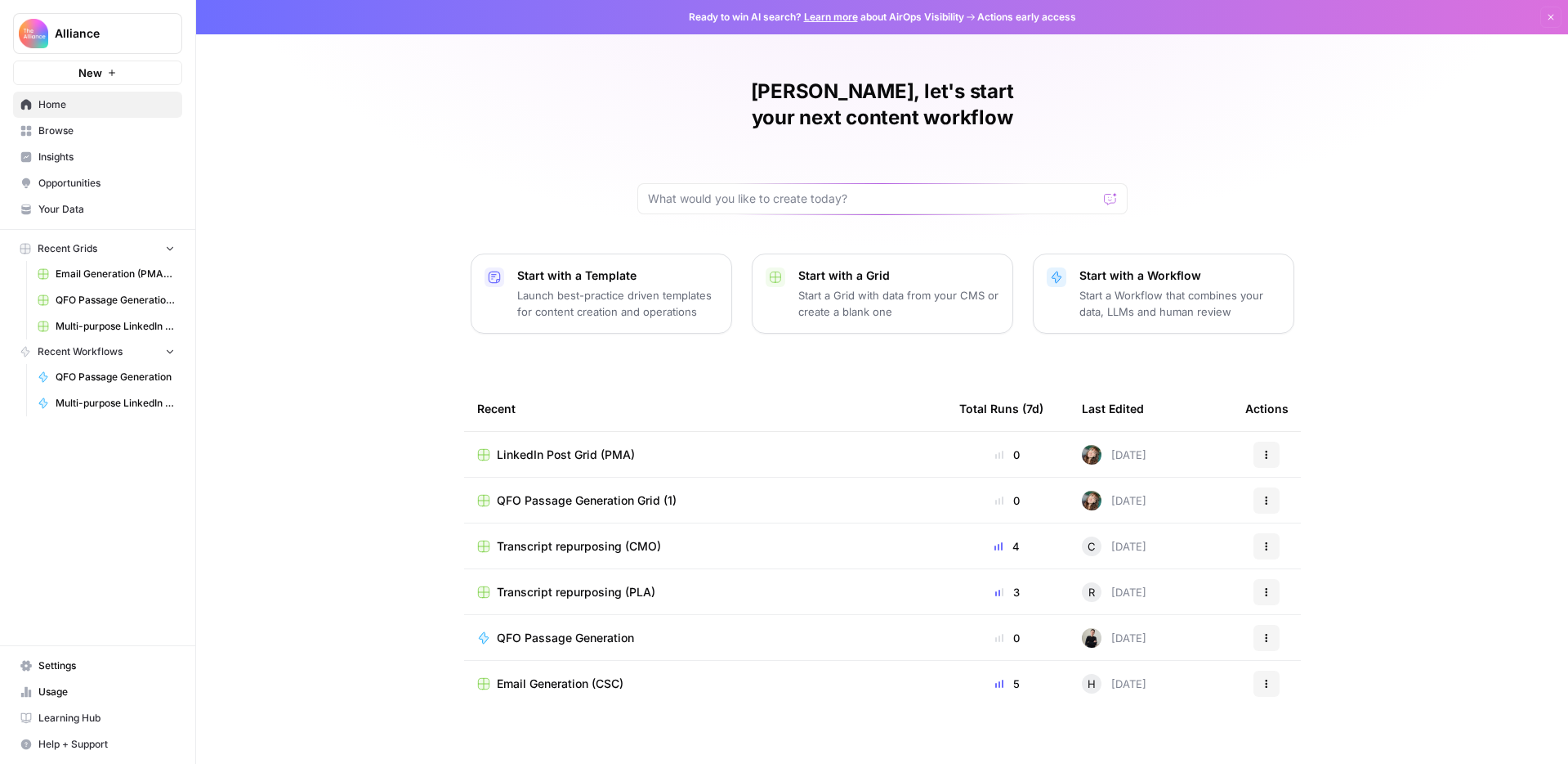
click at [613, 629] on span "QFO Passage Generation" at bounding box center [566, 637] width 138 height 16
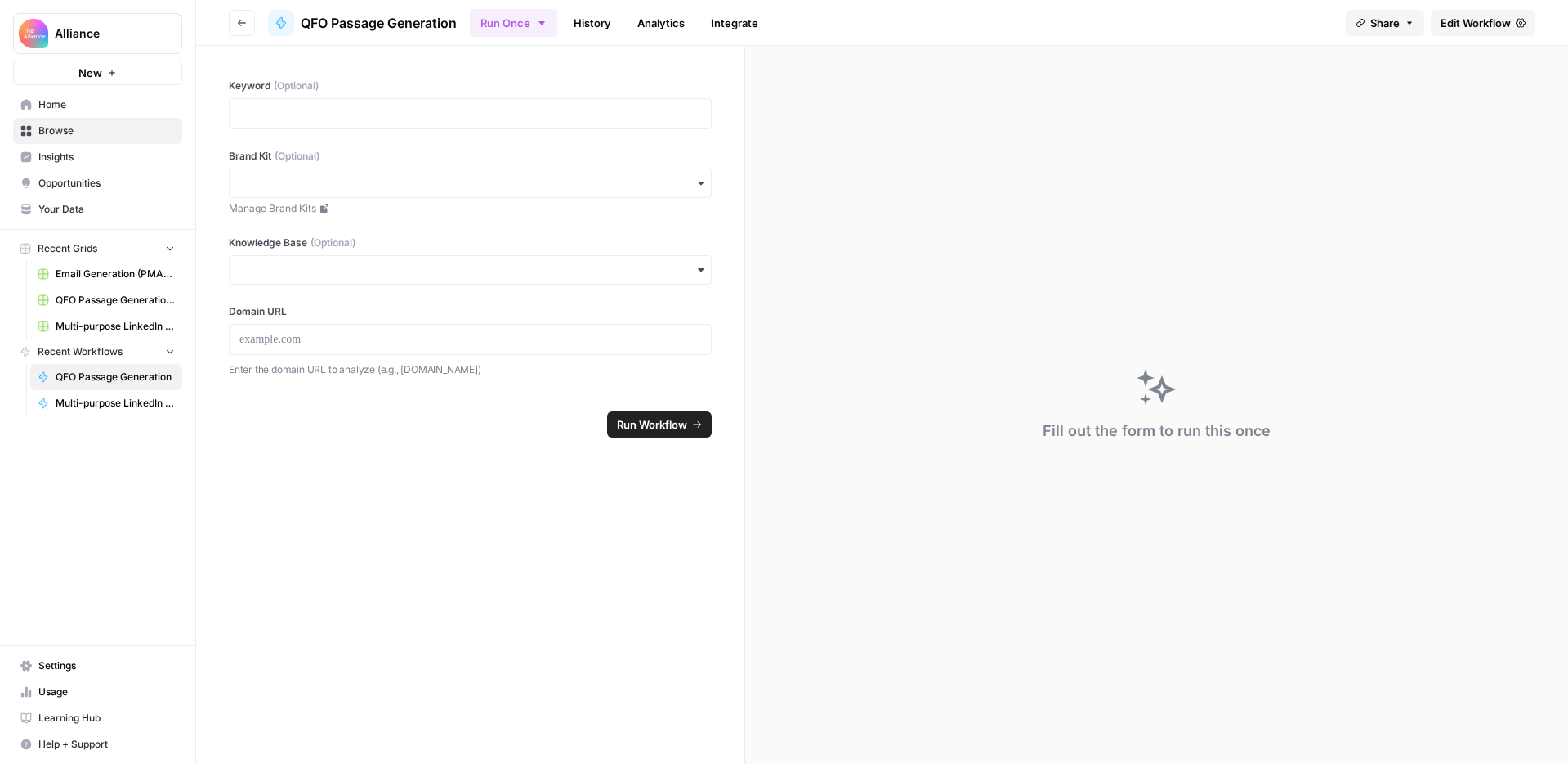
click at [1465, 23] on span "Edit Workflow" at bounding box center [1476, 23] width 70 height 16
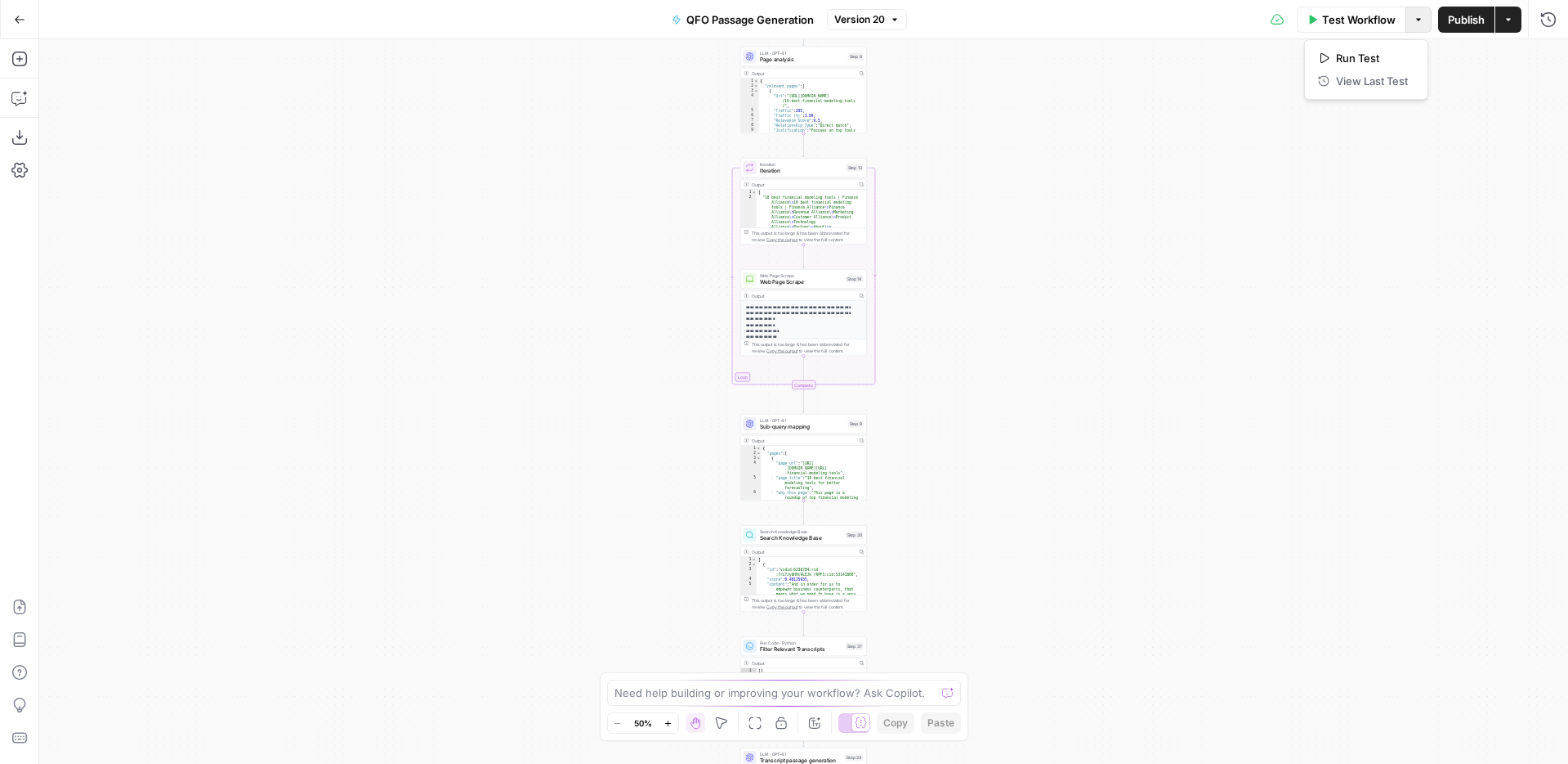
click at [1409, 23] on button "Options" at bounding box center [1418, 20] width 26 height 26
click at [1366, 17] on span "Test Workflow" at bounding box center [1359, 19] width 74 height 16
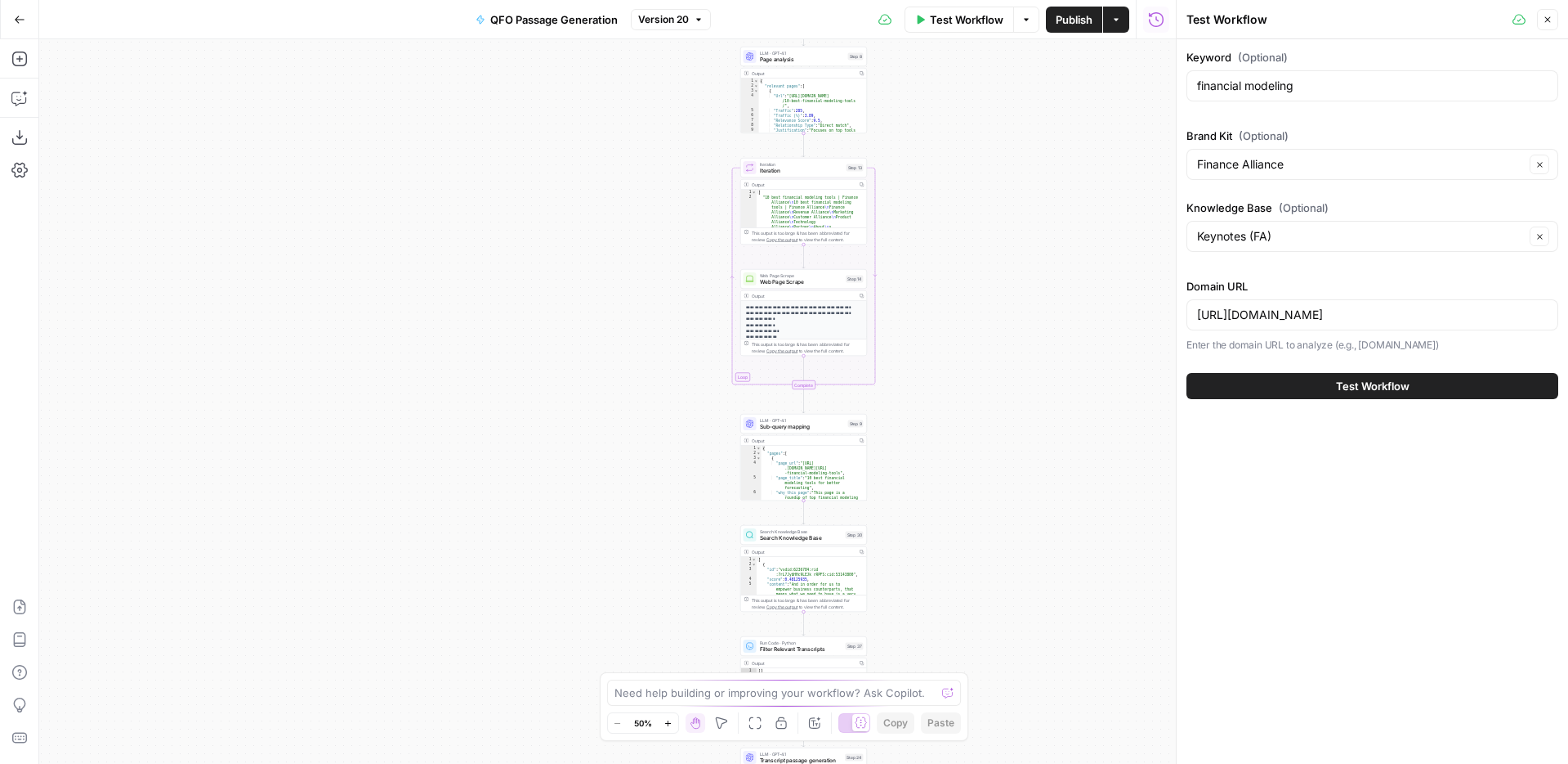
click at [1550, 20] on icon "button" at bounding box center [1548, 20] width 10 height 10
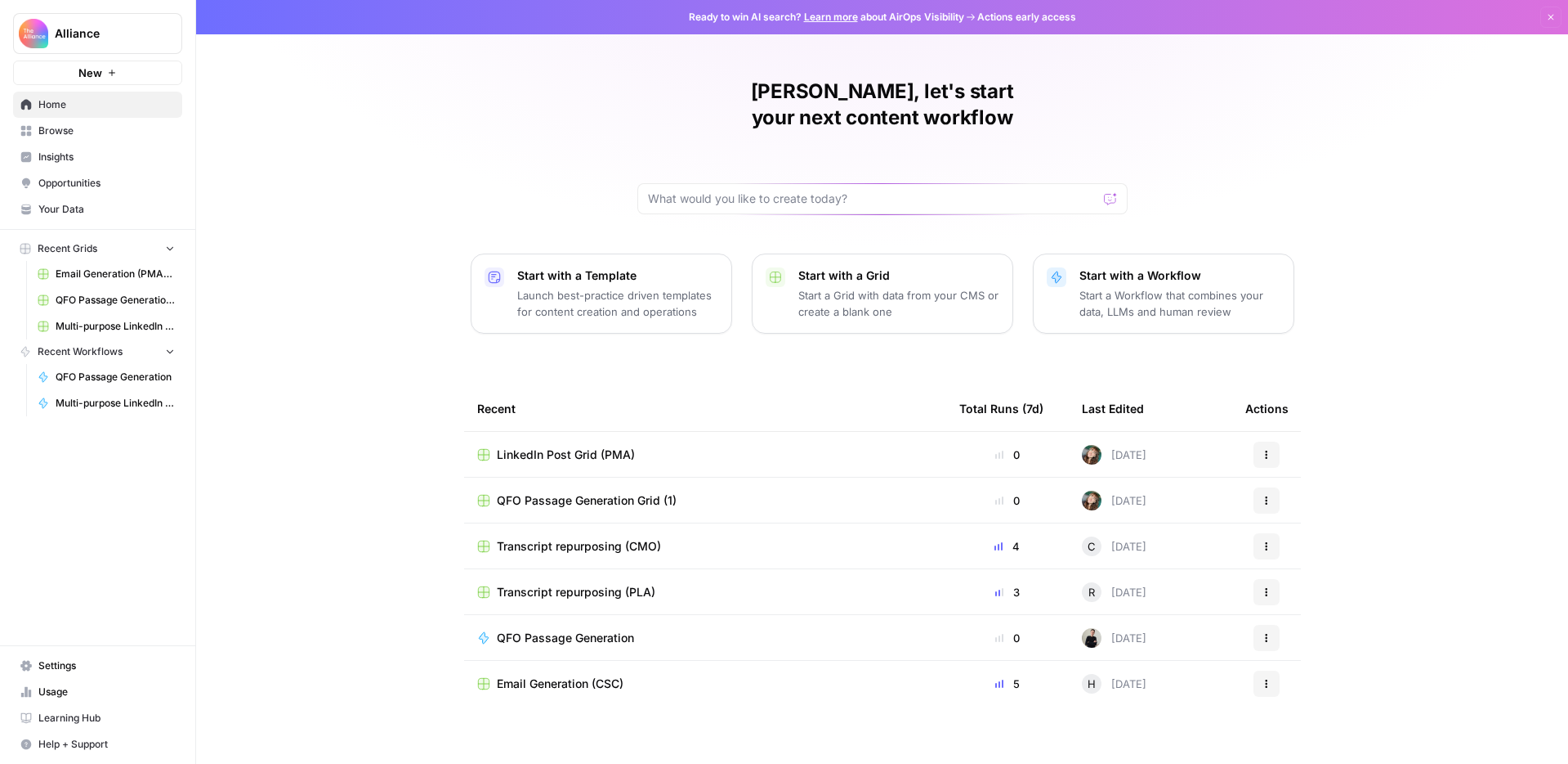
click at [660, 492] on span "QFO Passage Generation Grid (1)" at bounding box center [587, 500] width 180 height 16
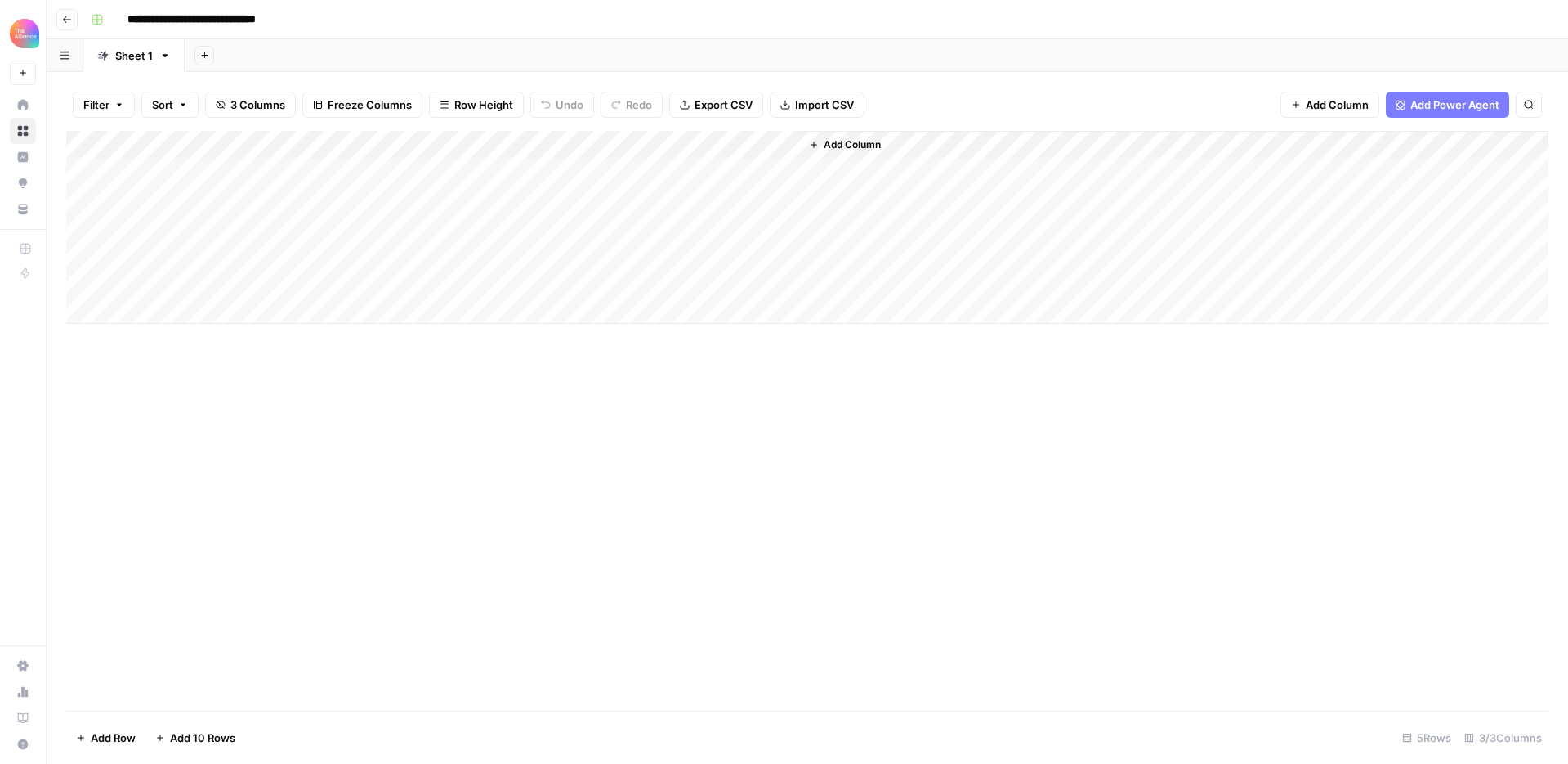
click at [767, 142] on div "Add Column" at bounding box center [806, 227] width 1482 height 193
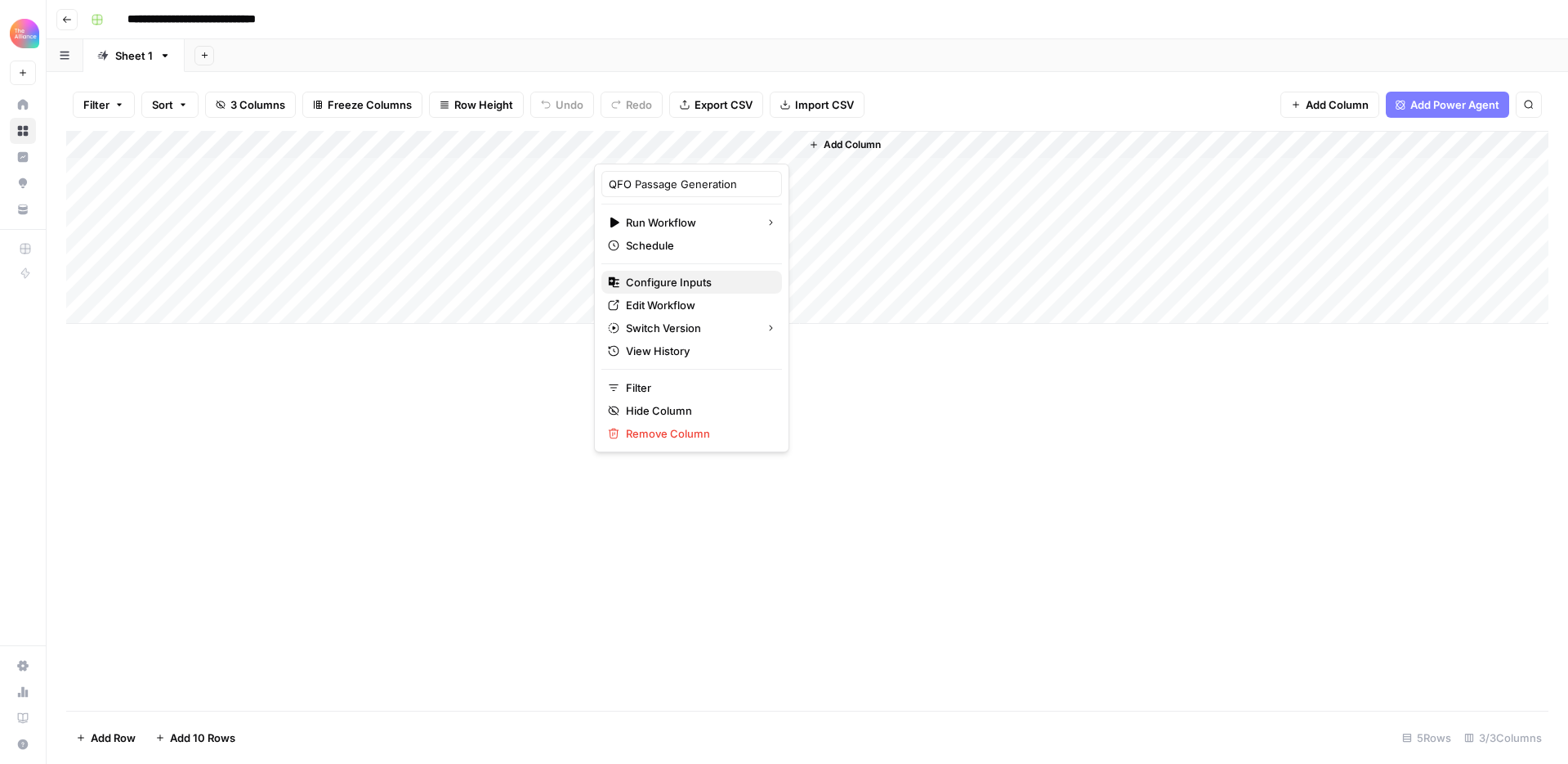
click at [664, 287] on span "Configure Inputs" at bounding box center [697, 282] width 143 height 16
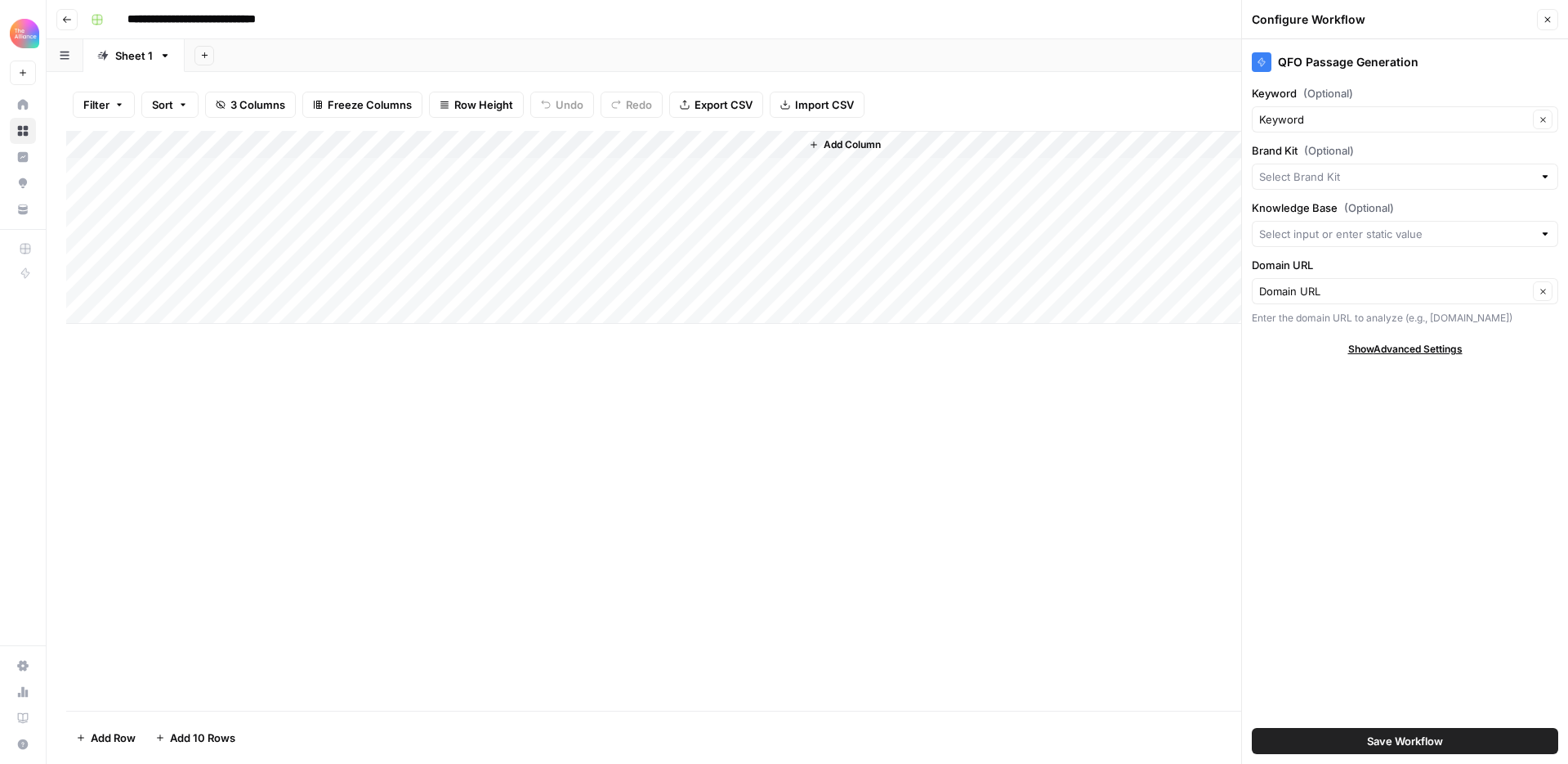
type input "CMO Alliance"
click at [1371, 181] on input "Brand Kit (Optional)" at bounding box center [1393, 177] width 268 height 16
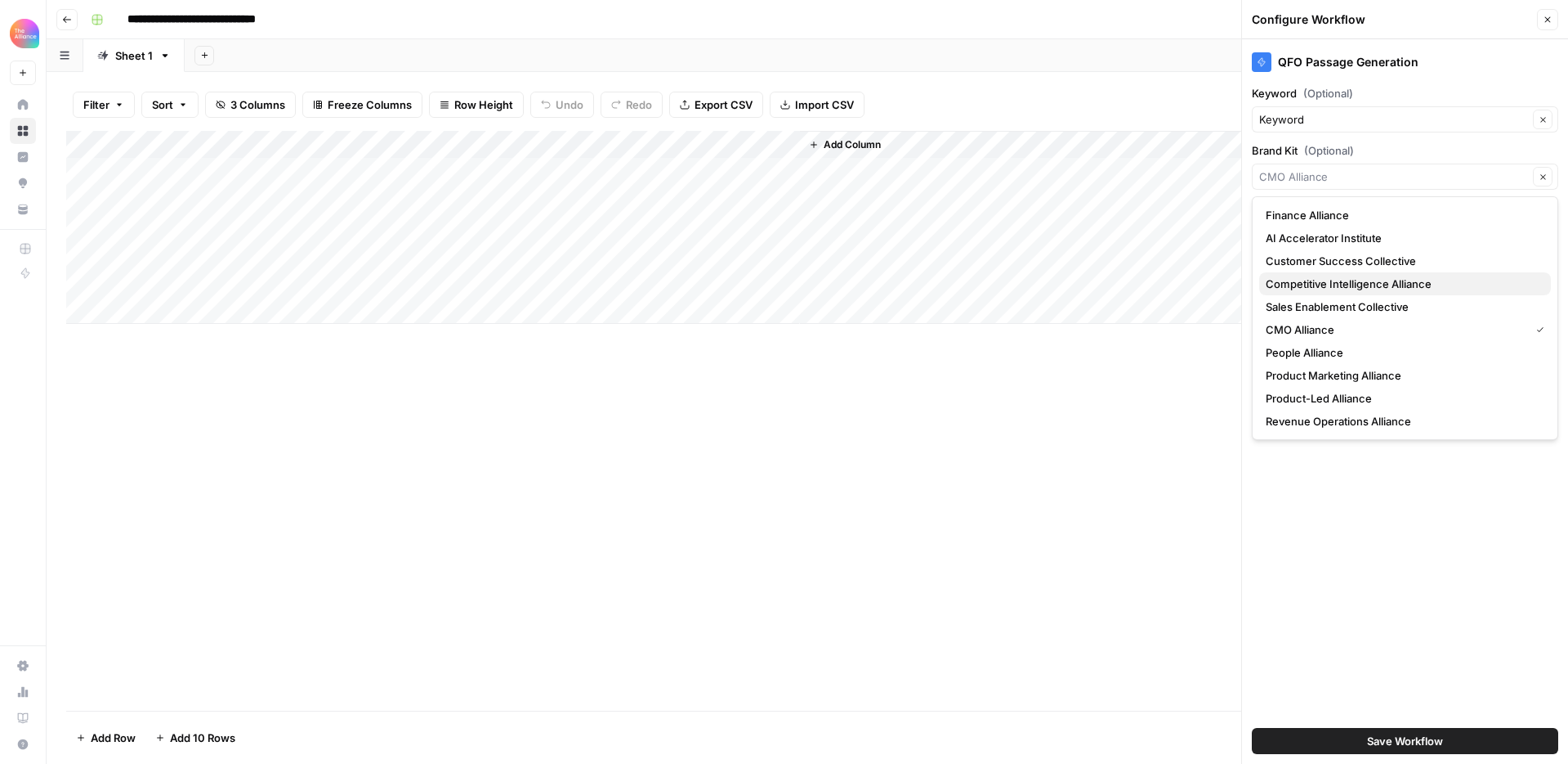
click at [1331, 286] on span "Competitive Intelligence Alliance" at bounding box center [1401, 284] width 272 height 16
type input "Competitive Intelligence Alliance"
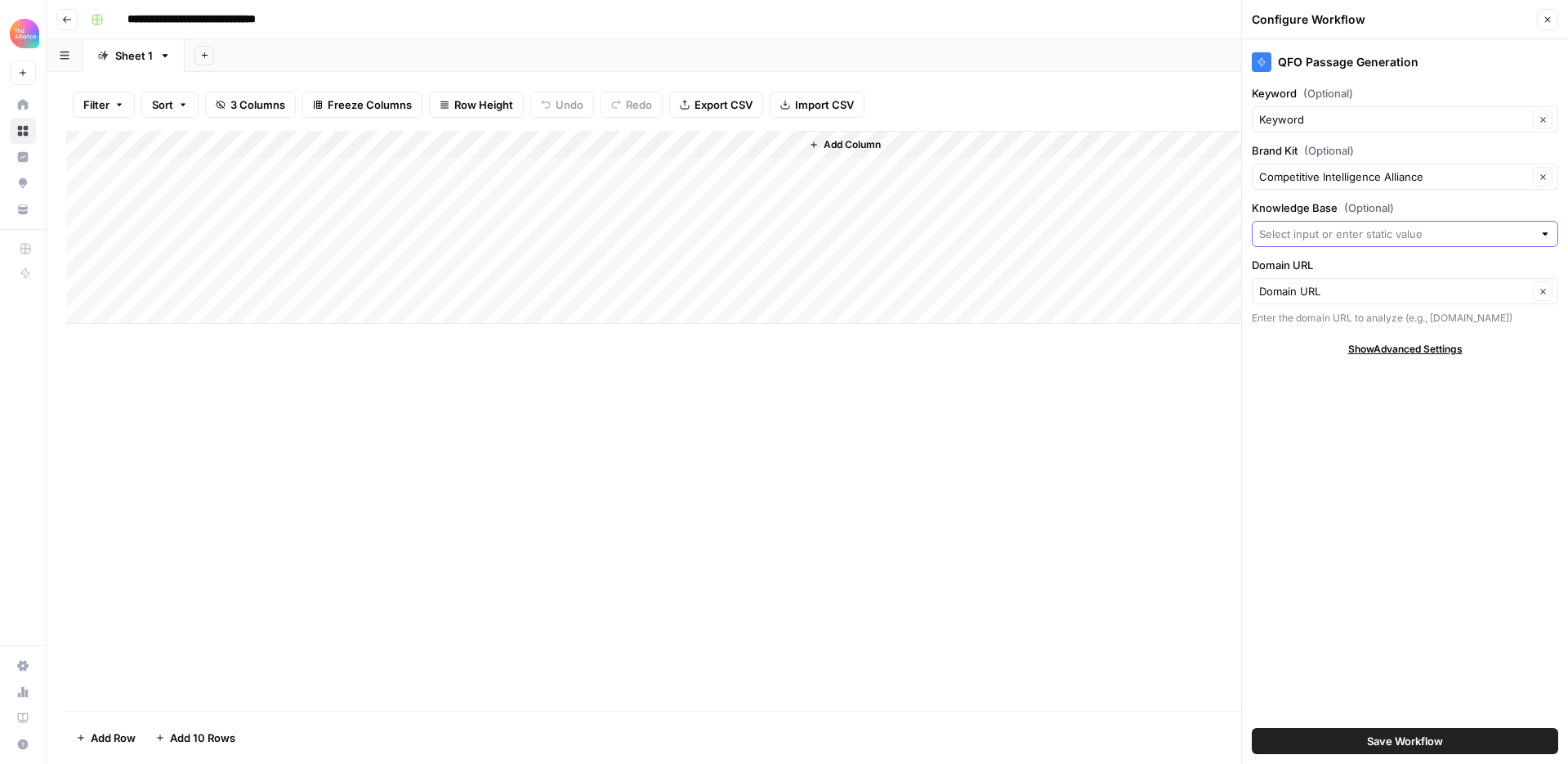
click at [1335, 234] on input "Knowledge Base (Optional)" at bounding box center [1396, 234] width 273 height 16
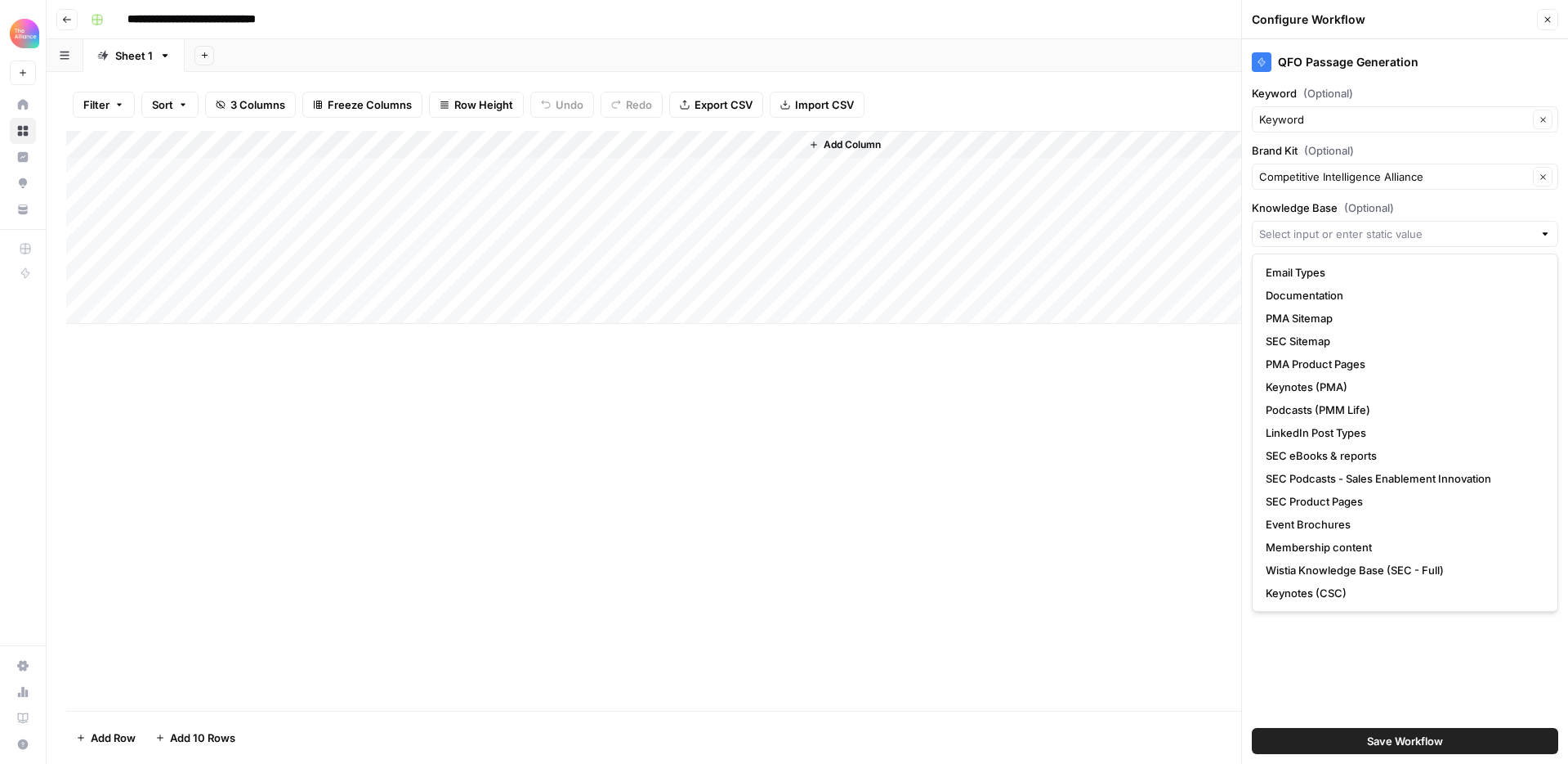
click at [1063, 386] on div "Add Column" at bounding box center [806, 420] width 1482 height 580
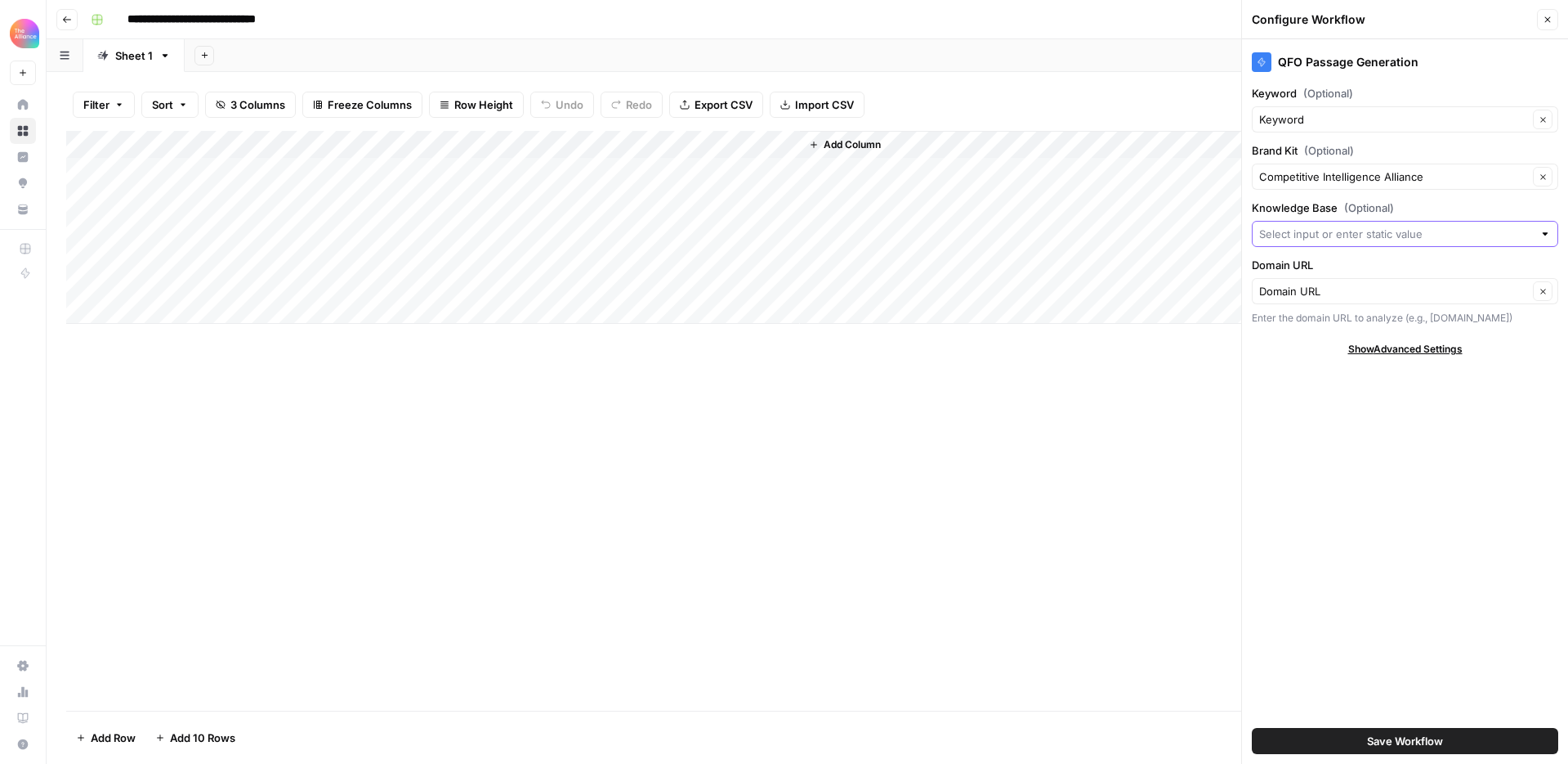
click at [1329, 237] on input "Knowledge Base (Optional)" at bounding box center [1396, 234] width 273 height 16
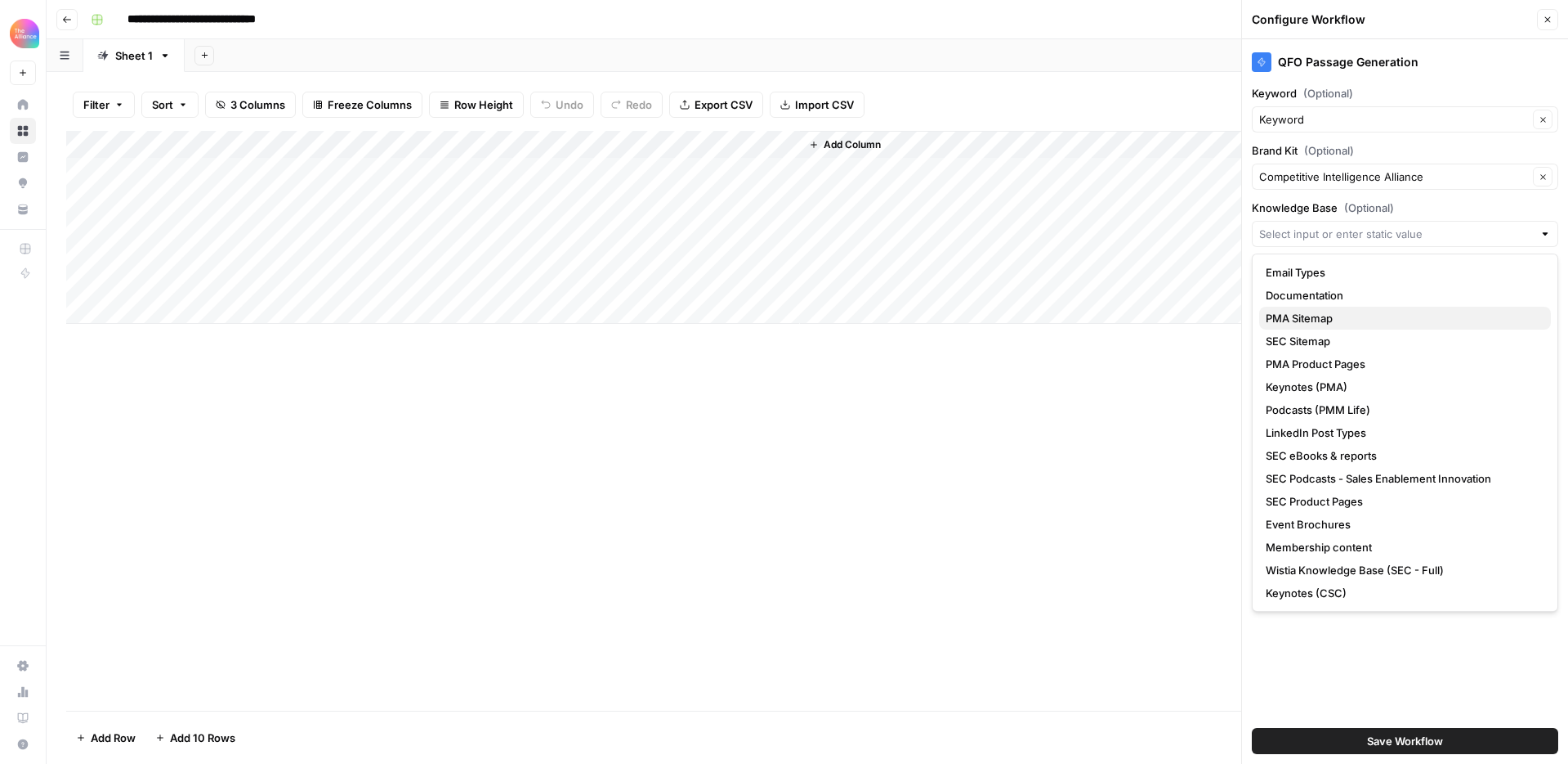
click at [1331, 317] on span "PMA Sitemap" at bounding box center [1401, 318] width 272 height 16
type input "PMA Sitemap"
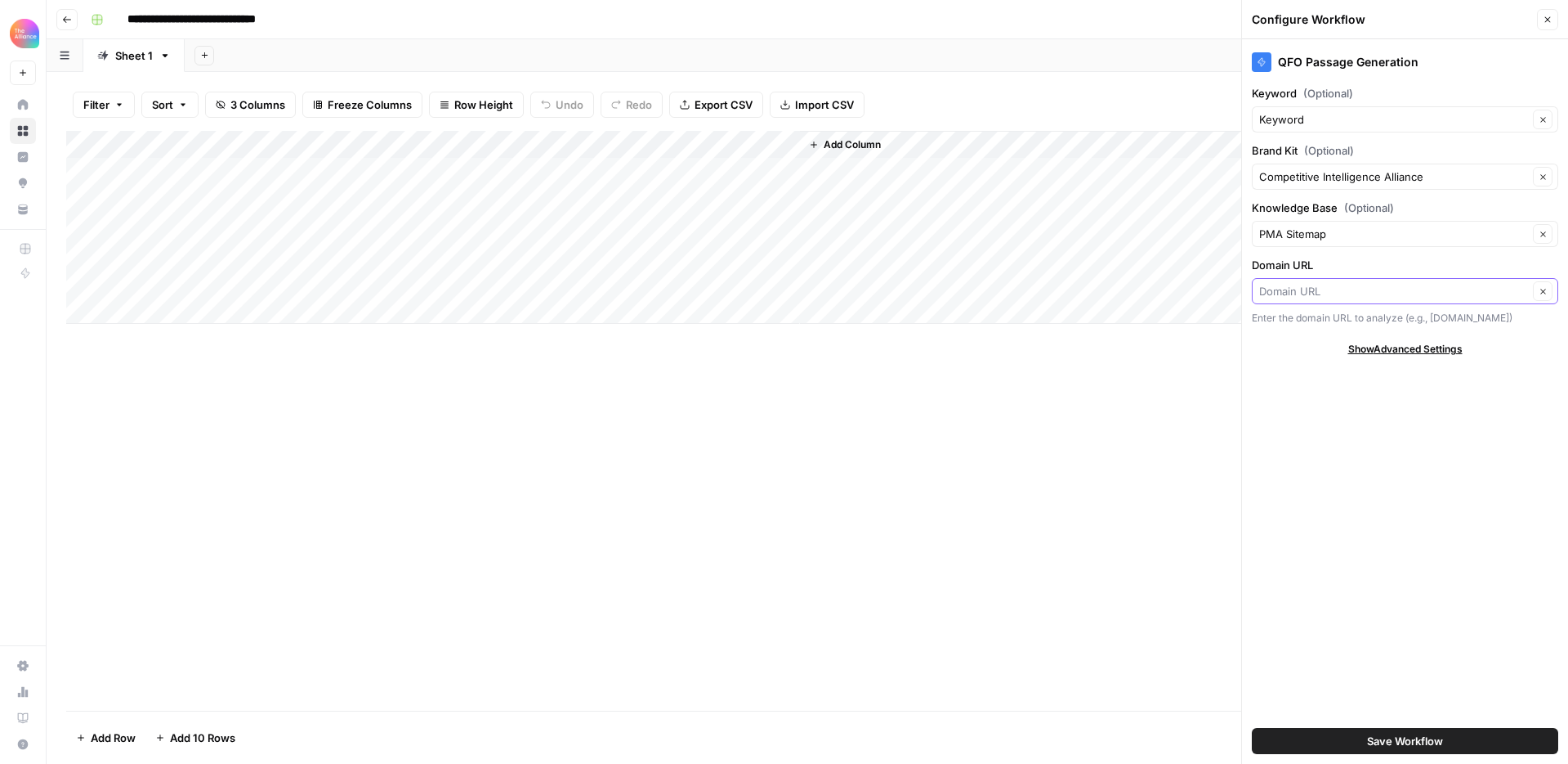
click at [1316, 289] on input "Domain URL" at bounding box center [1393, 291] width 268 height 16
paste input "https://www.competitiveintelligencealliance.io/"
type input "Domain URL"
click at [1373, 259] on label "Domain URL" at bounding box center [1404, 265] width 306 height 16
click at [1373, 283] on input "Domain URL" at bounding box center [1393, 291] width 268 height 16
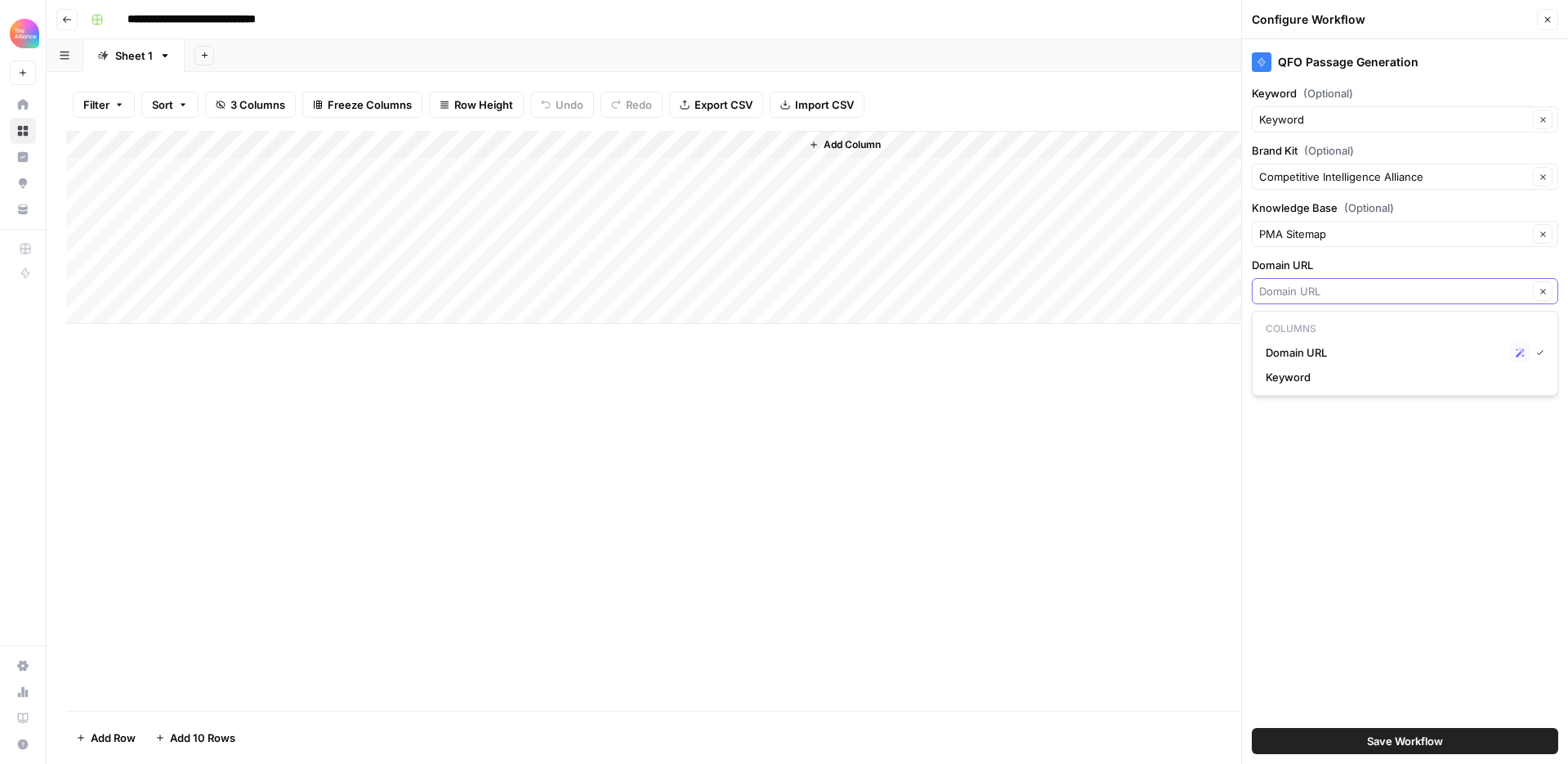
click at [1360, 296] on input "Domain URL" at bounding box center [1393, 291] width 268 height 16
paste input "https://www.competitiveintelligencealliance.io/"
type input "https://www.competitiveintelligencealliance.io/"
click at [1401, 740] on span "Save Workflow" at bounding box center [1405, 741] width 76 height 16
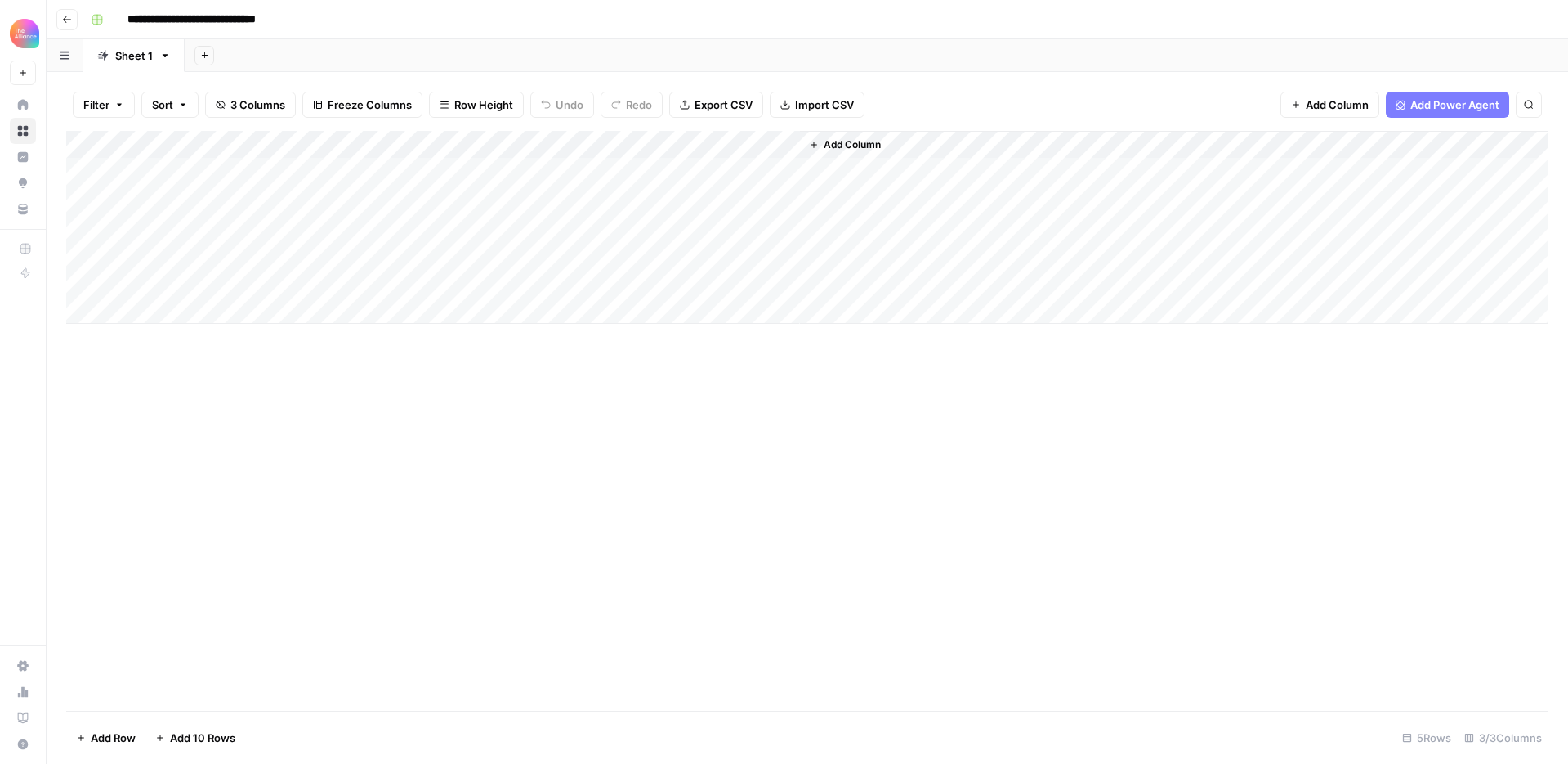
click at [270, 171] on div "Add Column" at bounding box center [806, 227] width 1482 height 193
type textarea "*"
type textarea "**********"
click at [450, 169] on div "Add Column" at bounding box center [806, 227] width 1482 height 193
click at [702, 172] on div "Add Column" at bounding box center [806, 227] width 1482 height 193
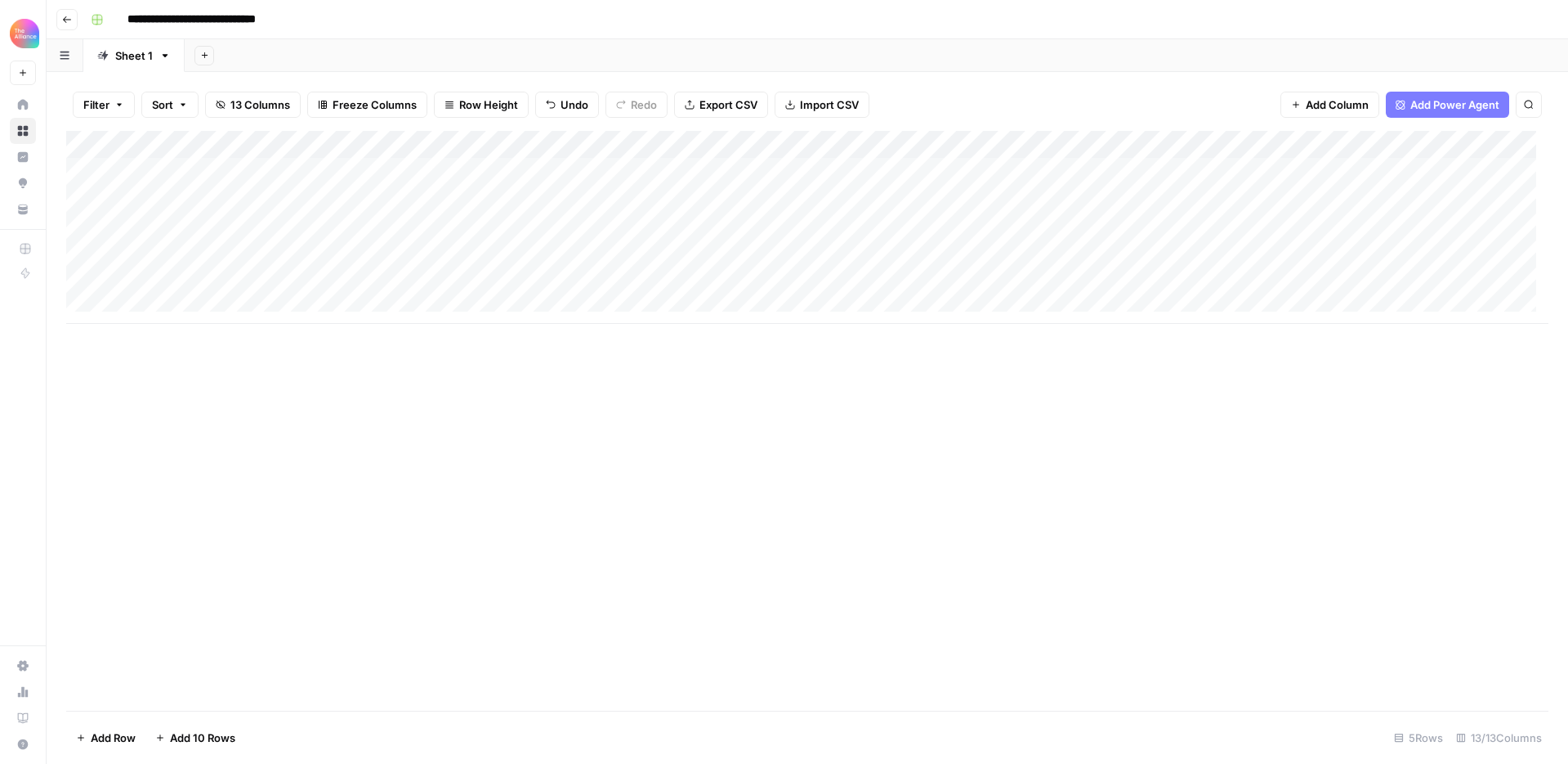
click at [836, 171] on div "Add Column" at bounding box center [806, 227] width 1482 height 193
click at [620, 174] on div "Add Column" at bounding box center [806, 227] width 1482 height 193
click at [787, 171] on div "Add Column" at bounding box center [806, 227] width 1482 height 193
click at [783, 174] on div "Add Column" at bounding box center [806, 227] width 1482 height 193
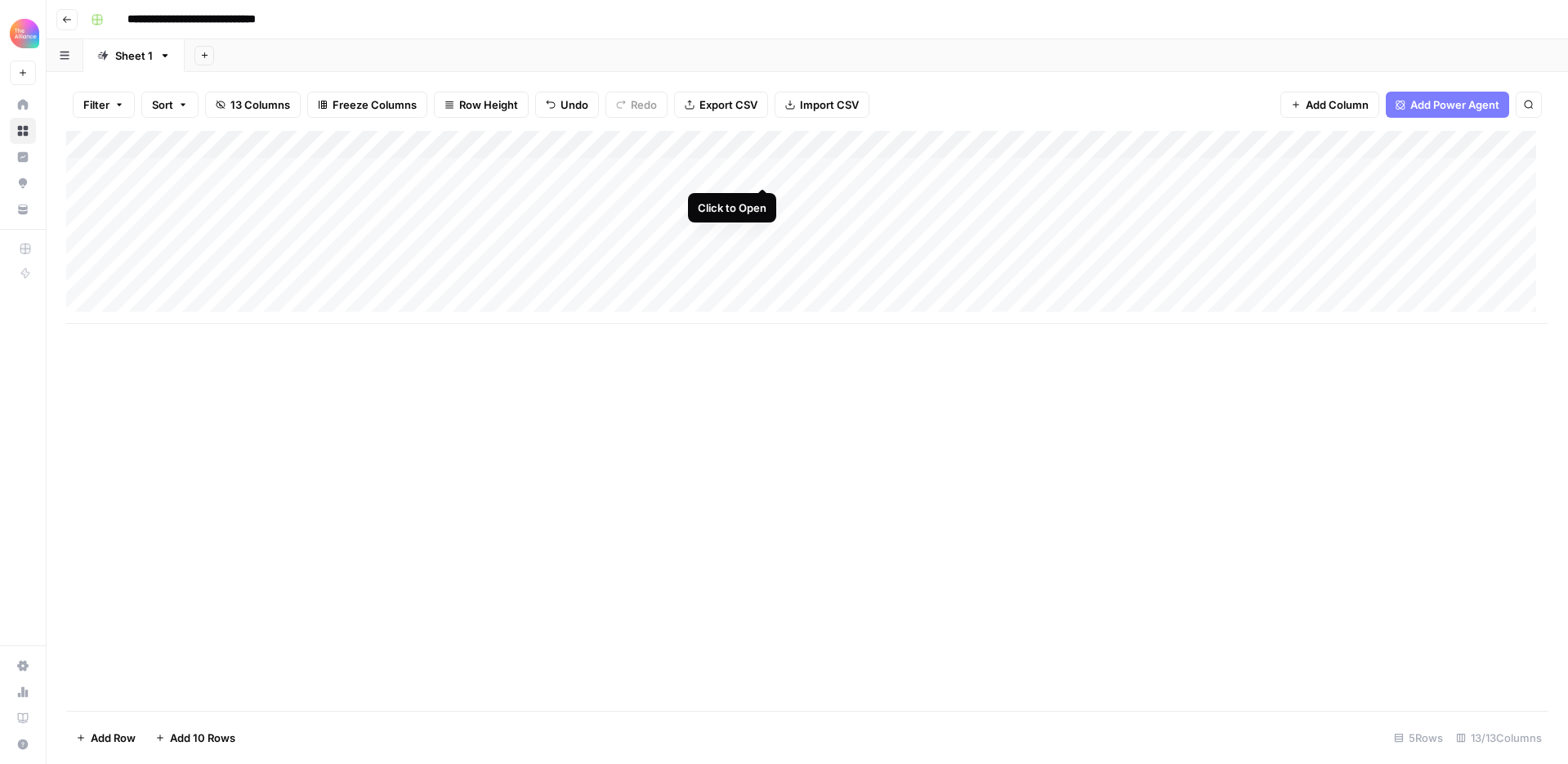
click at [758, 173] on div "Add Column" at bounding box center [806, 227] width 1482 height 193
